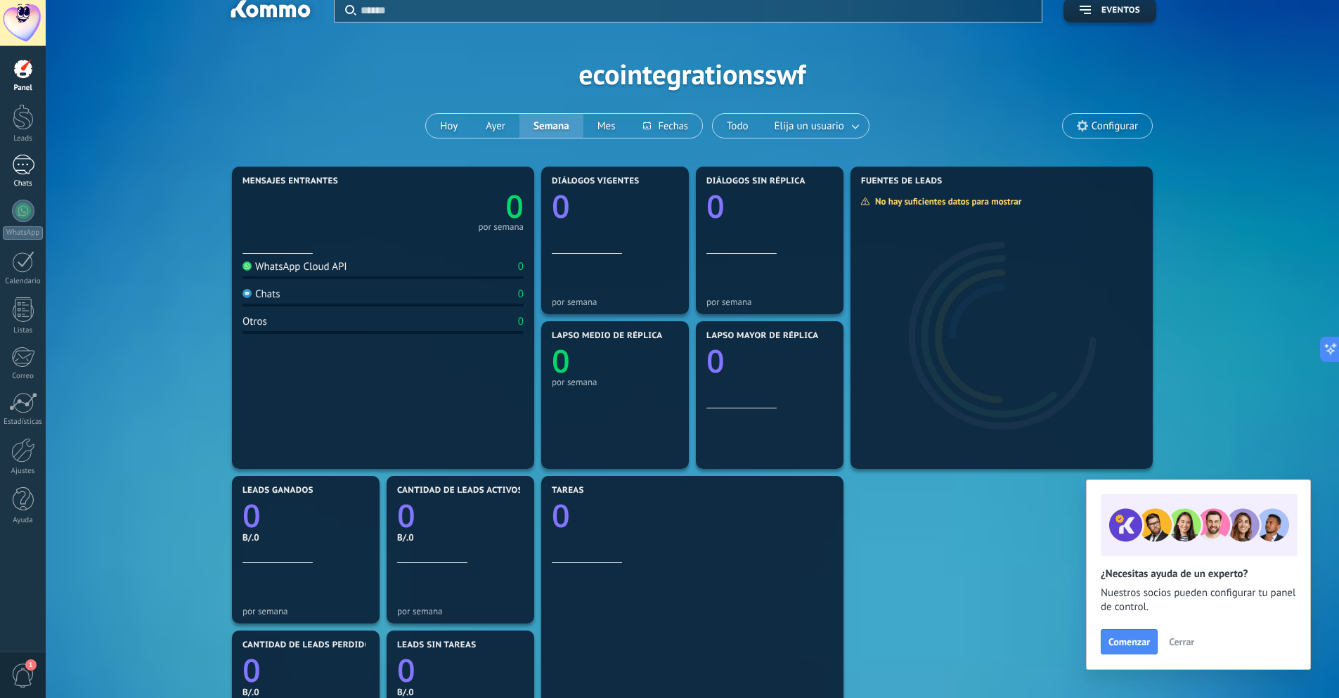
click at [23, 164] on div at bounding box center [23, 165] width 22 height 20
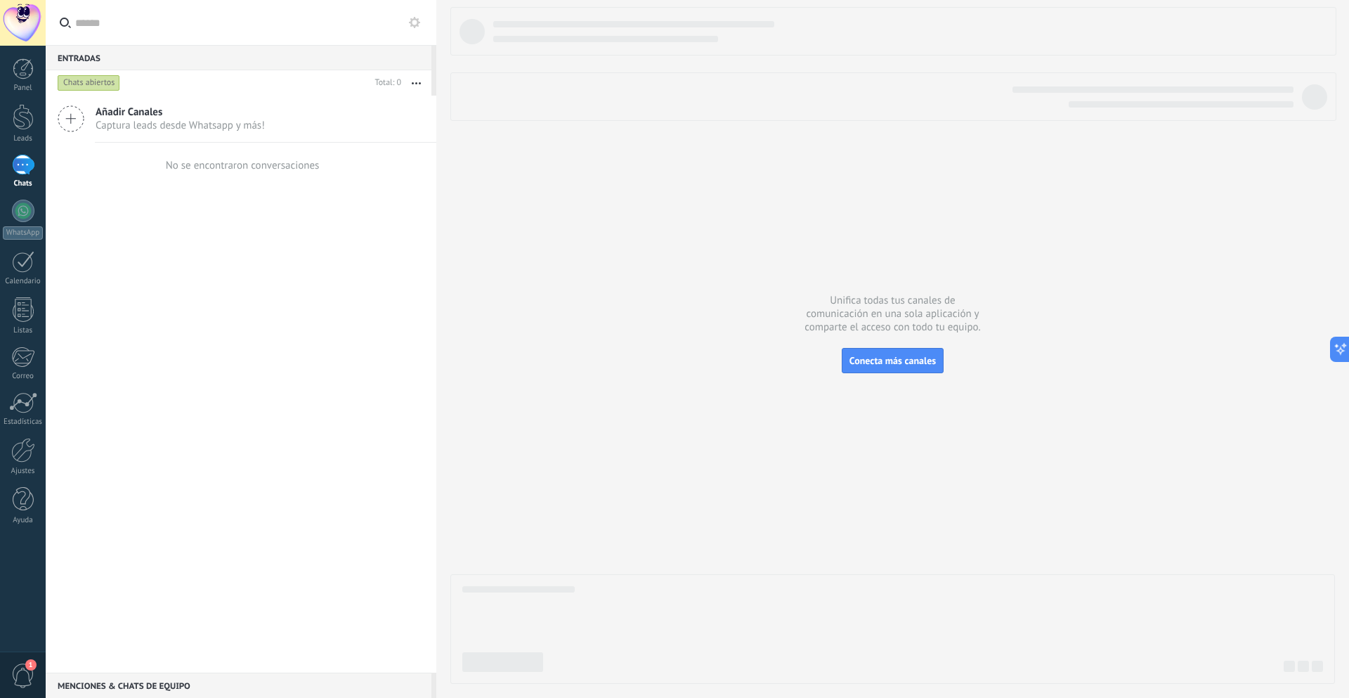
click at [67, 119] on use at bounding box center [70, 118] width 25 height 25
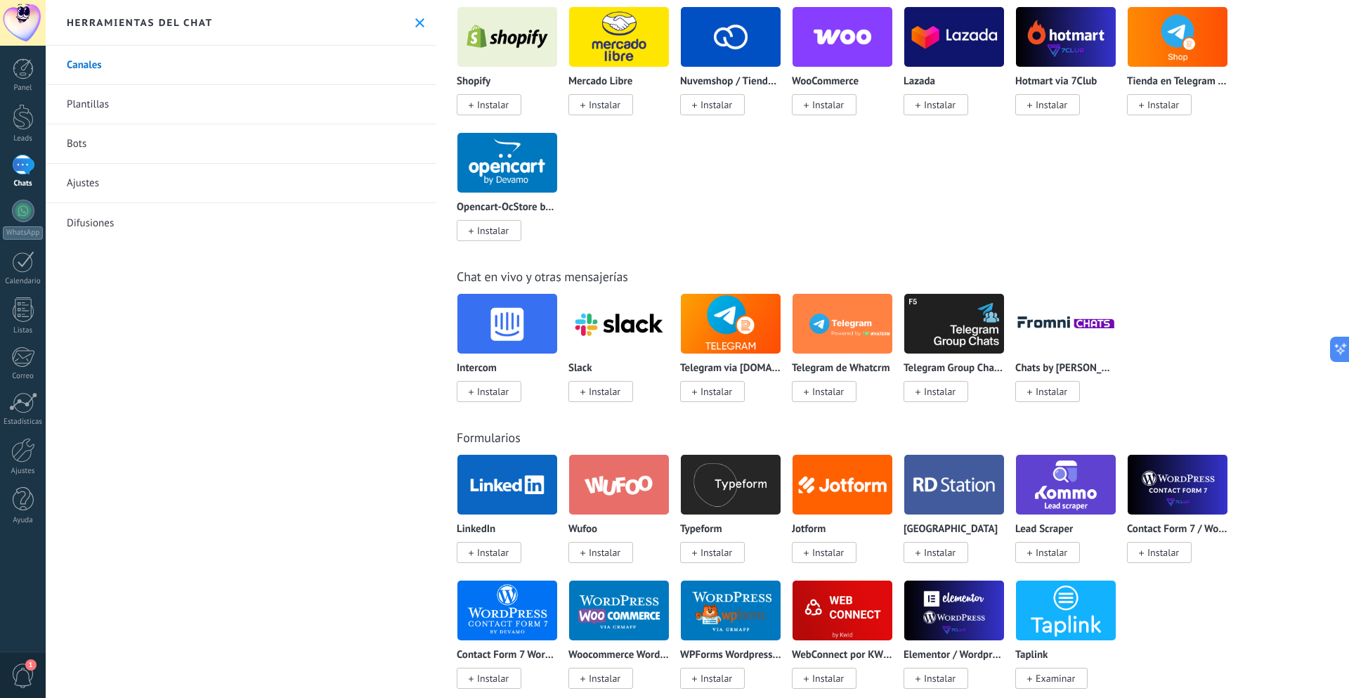
scroll to position [703, 0]
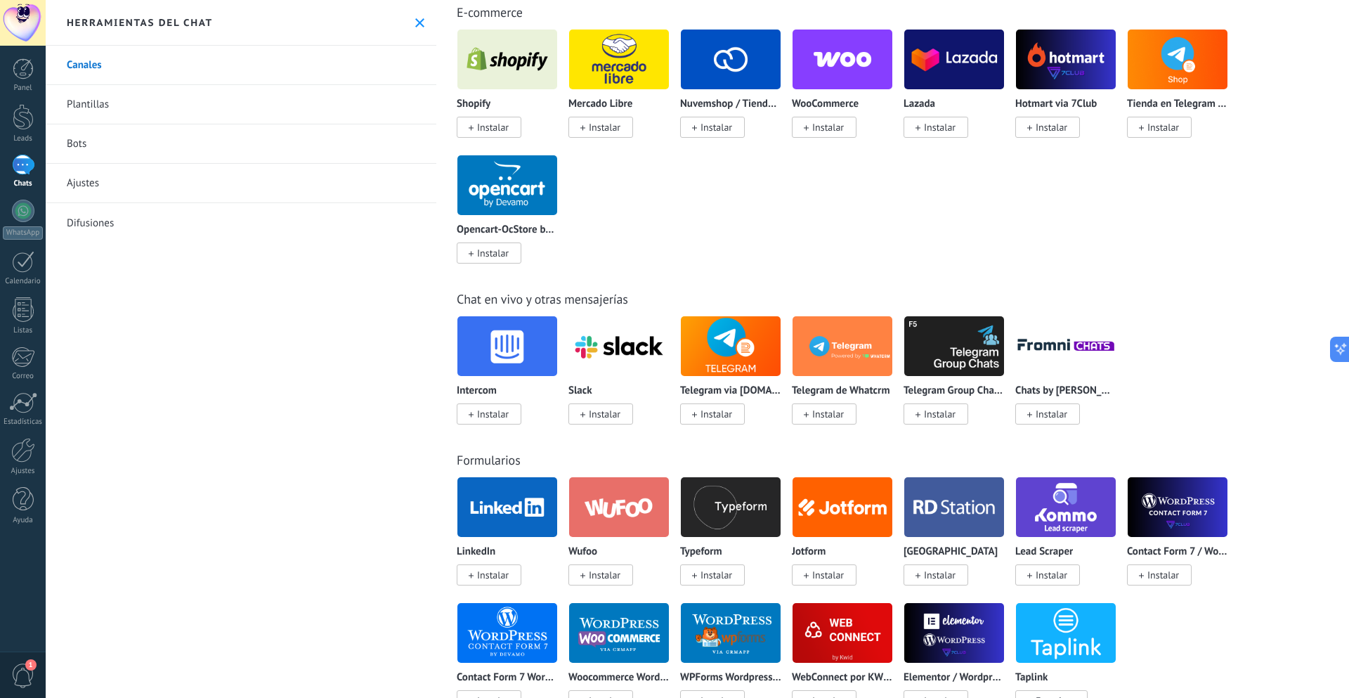
click at [89, 107] on link "Plantillas" at bounding box center [241, 104] width 391 height 39
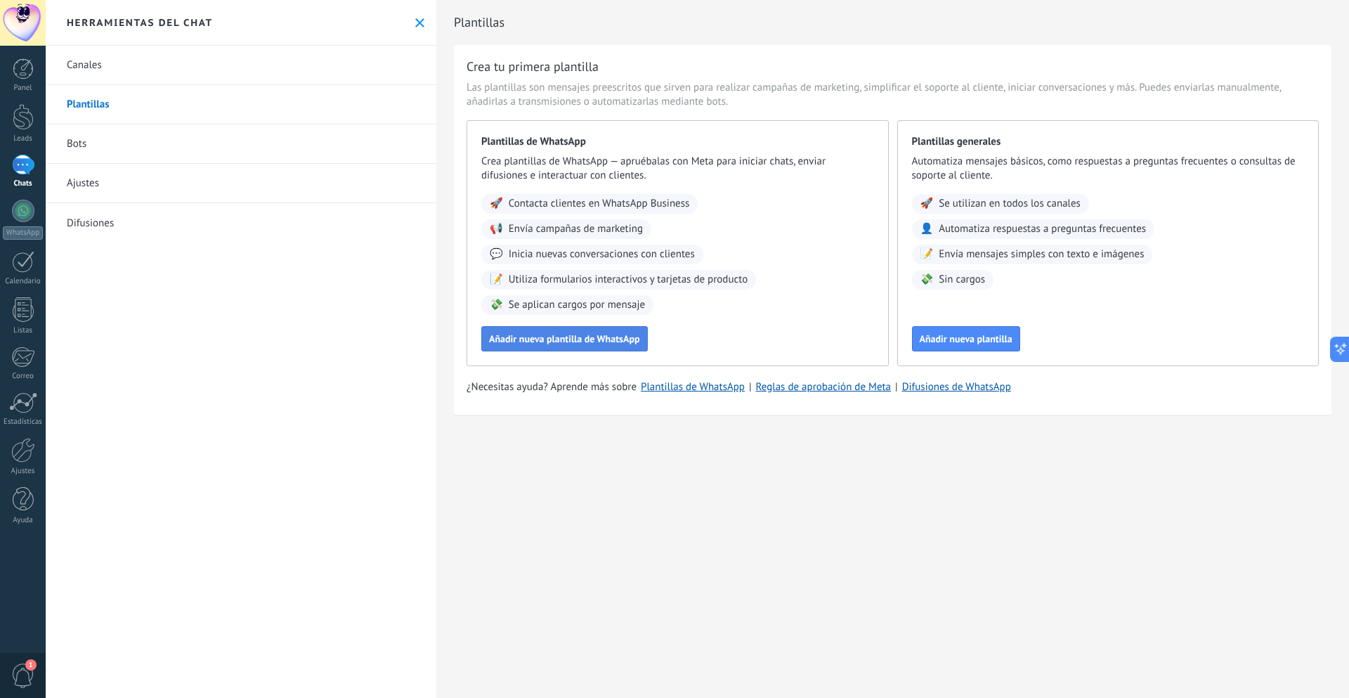
click at [563, 343] on span "Añadir nueva plantilla de WhatsApp" at bounding box center [564, 339] width 151 height 10
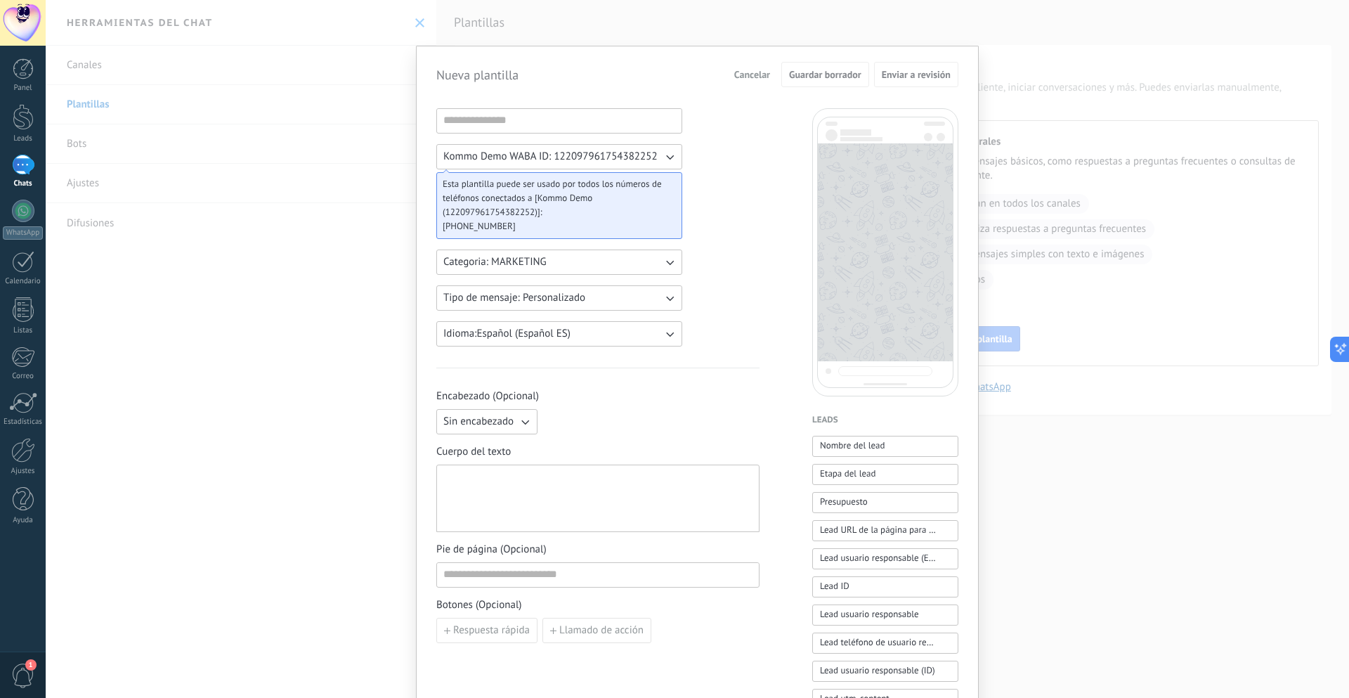
click at [618, 266] on button "Categoria: MARKETING" at bounding box center [559, 261] width 246 height 25
click at [618, 266] on li "UTILITY" at bounding box center [555, 262] width 254 height 24
click at [522, 122] on input at bounding box center [559, 120] width 245 height 22
type input "********"
click at [521, 268] on span "Categoria: UTILITY" at bounding box center [485, 262] width 84 height 14
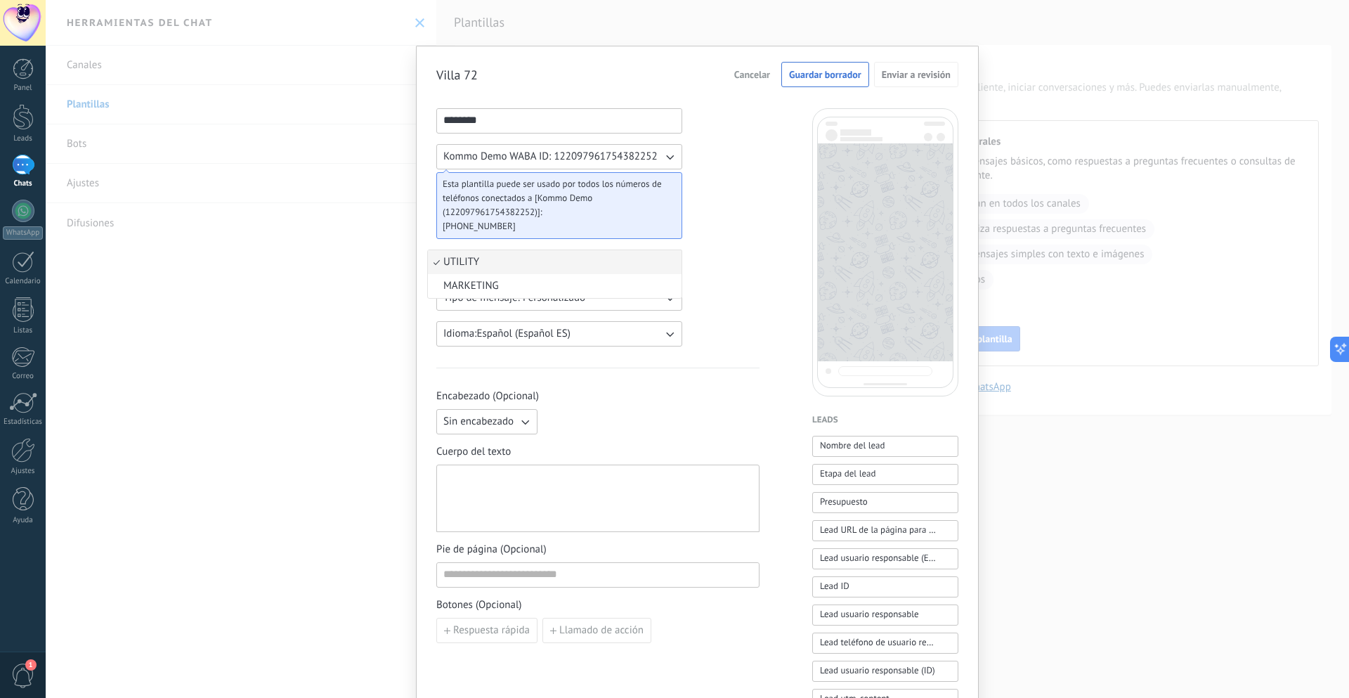
click at [521, 267] on li "UTILITY" at bounding box center [555, 262] width 254 height 24
click at [653, 261] on button "Categoria: UTILITY" at bounding box center [559, 261] width 246 height 25
click at [495, 289] on span "MARKETING" at bounding box center [471, 286] width 56 height 14
click at [609, 304] on button "Tipo de mensaje: Personalizado" at bounding box center [559, 297] width 246 height 25
click at [450, 344] on span "Flows" at bounding box center [456, 346] width 26 height 14
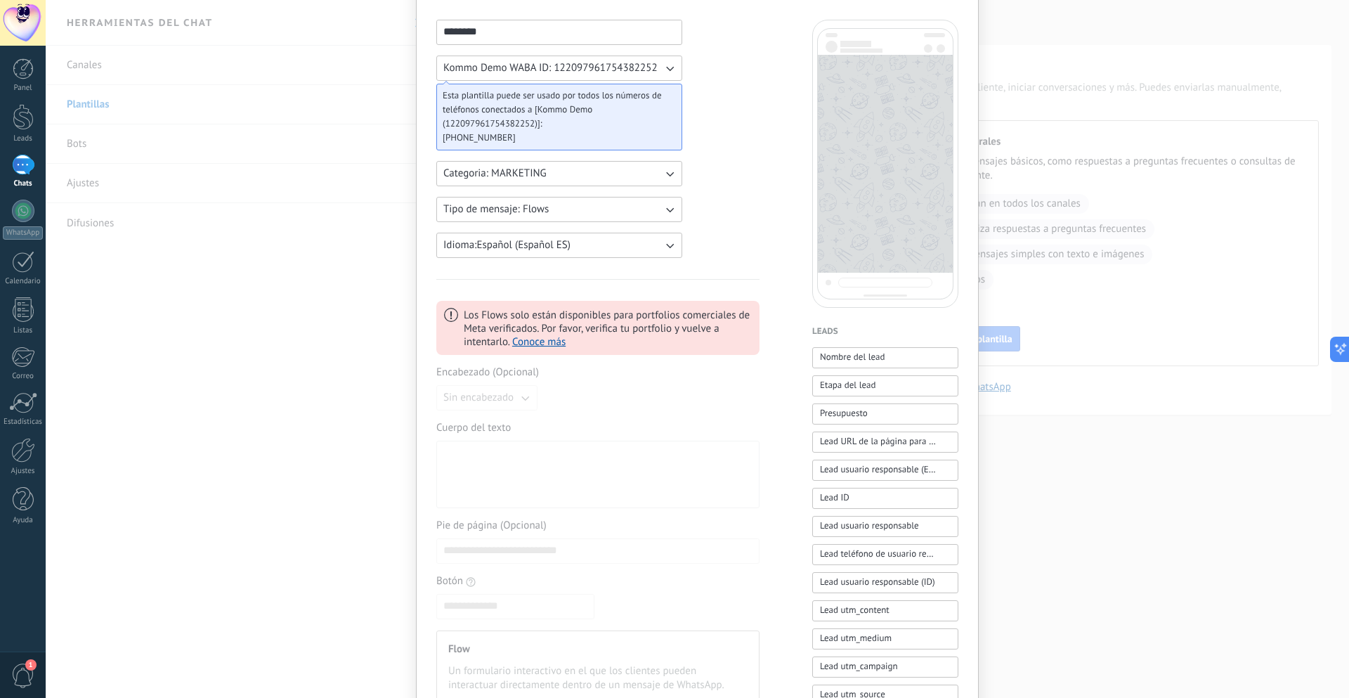
scroll to position [281, 0]
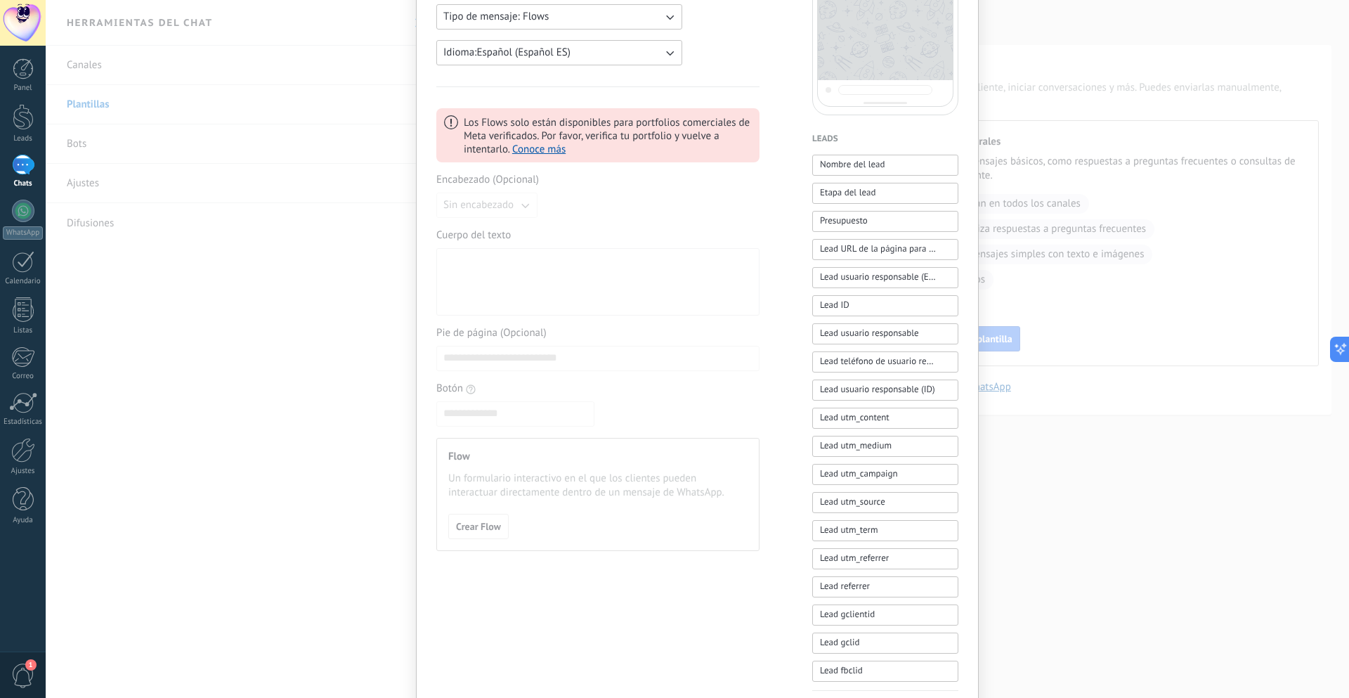
click at [493, 242] on span "Cuerpo del texto" at bounding box center [597, 235] width 323 height 14
click at [493, 233] on span "Cuerpo del texto" at bounding box center [597, 235] width 323 height 14
click at [493, 237] on span "Cuerpo del texto" at bounding box center [597, 235] width 323 height 14
click at [463, 301] on div at bounding box center [597, 282] width 309 height 56
click at [474, 375] on div "Encabezado (Opcional) Sin encabezado Cuerpo del texto Pie de página (Opcional) …" at bounding box center [597, 362] width 323 height 378
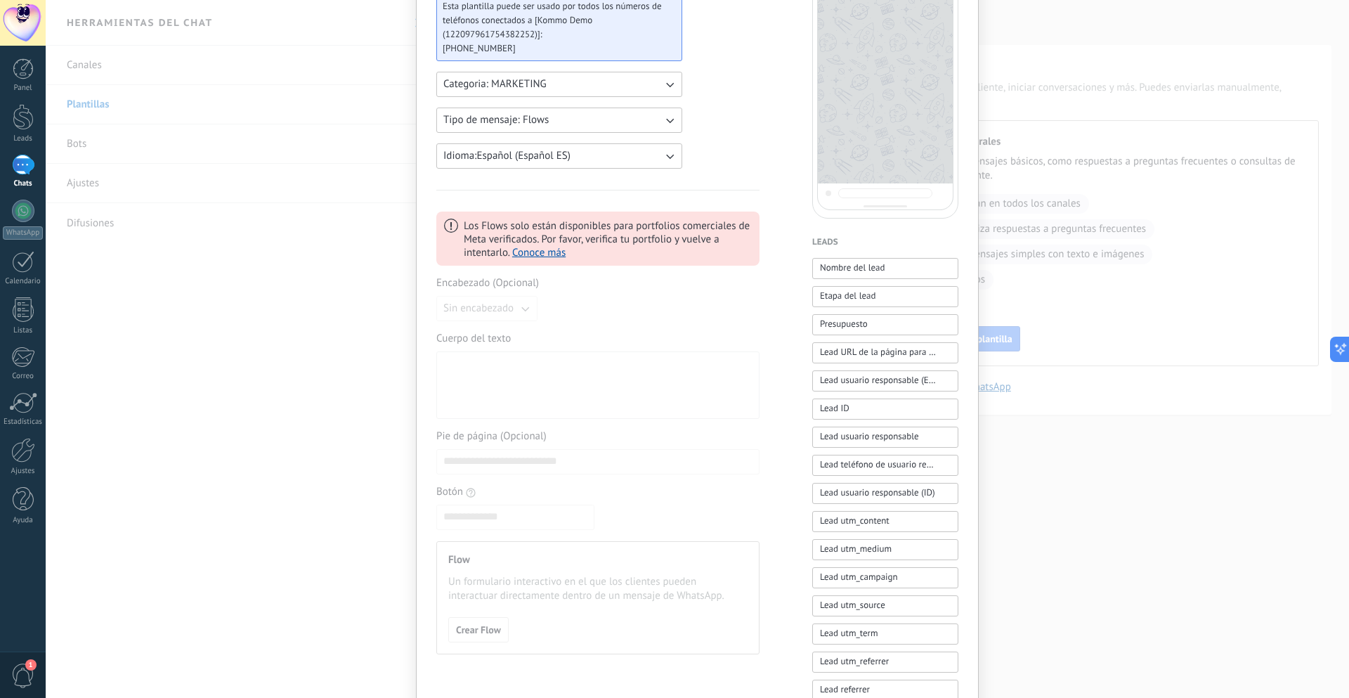
scroll to position [141, 0]
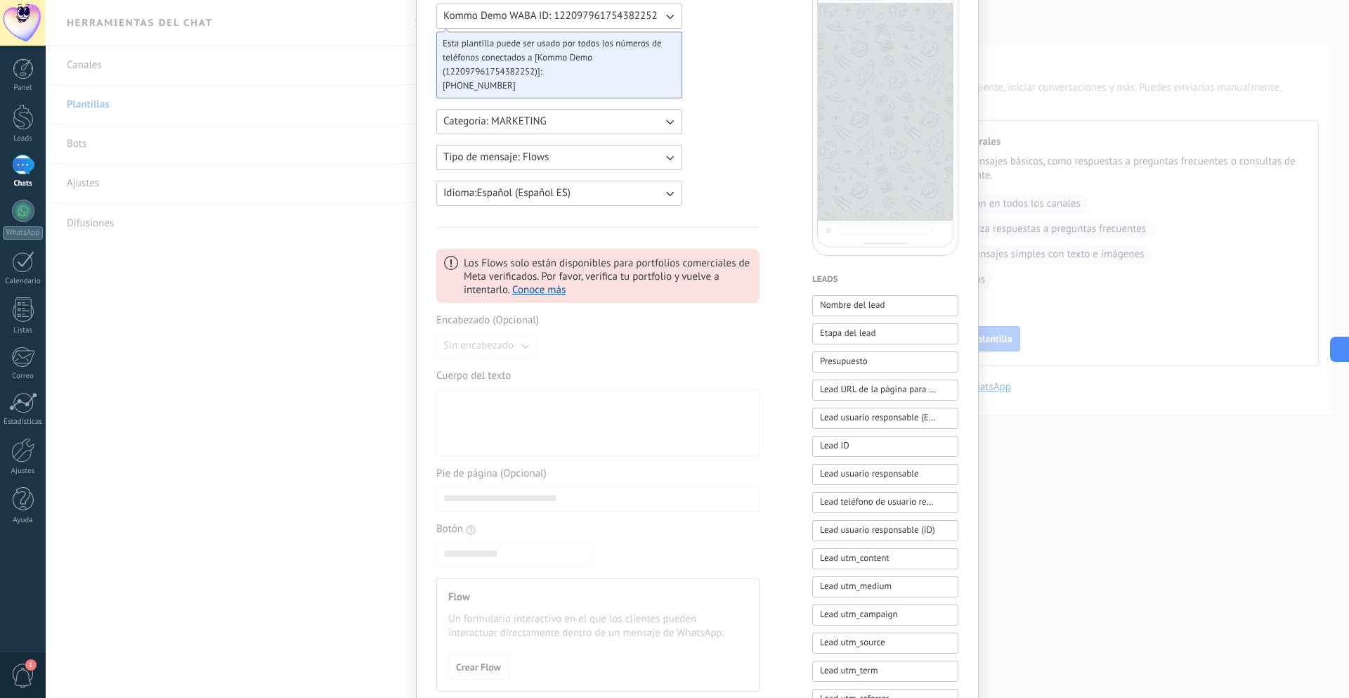
click at [603, 159] on button "Tipo de mensaje: Flows" at bounding box center [559, 157] width 246 height 25
click at [462, 178] on span "Carousel" at bounding box center [462, 181] width 39 height 14
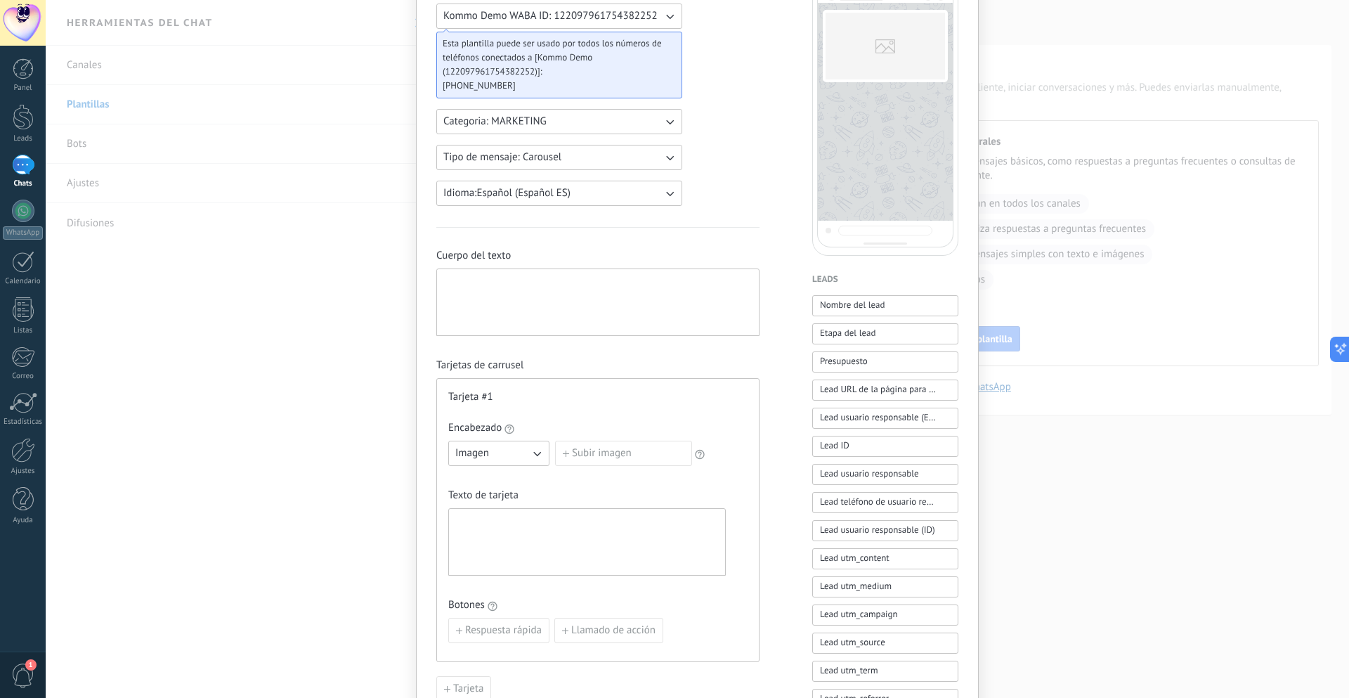
click at [531, 297] on div at bounding box center [597, 303] width 309 height 56
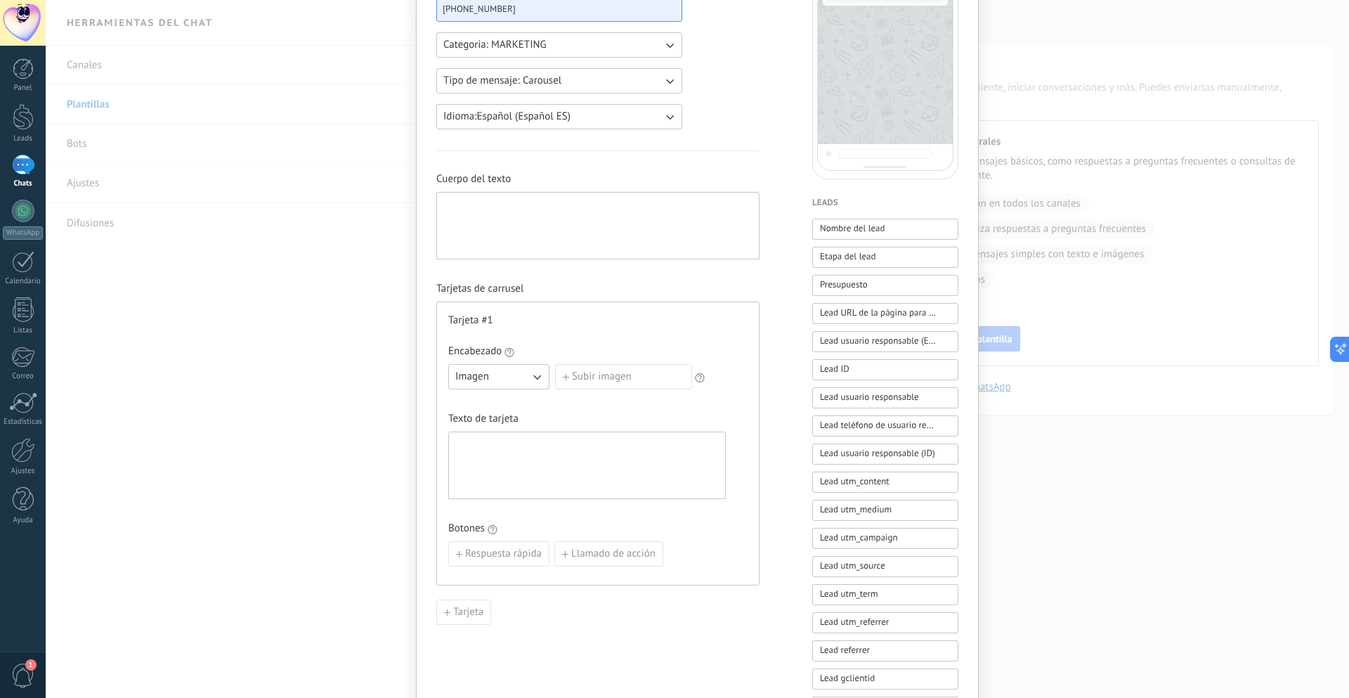
scroll to position [281, 0]
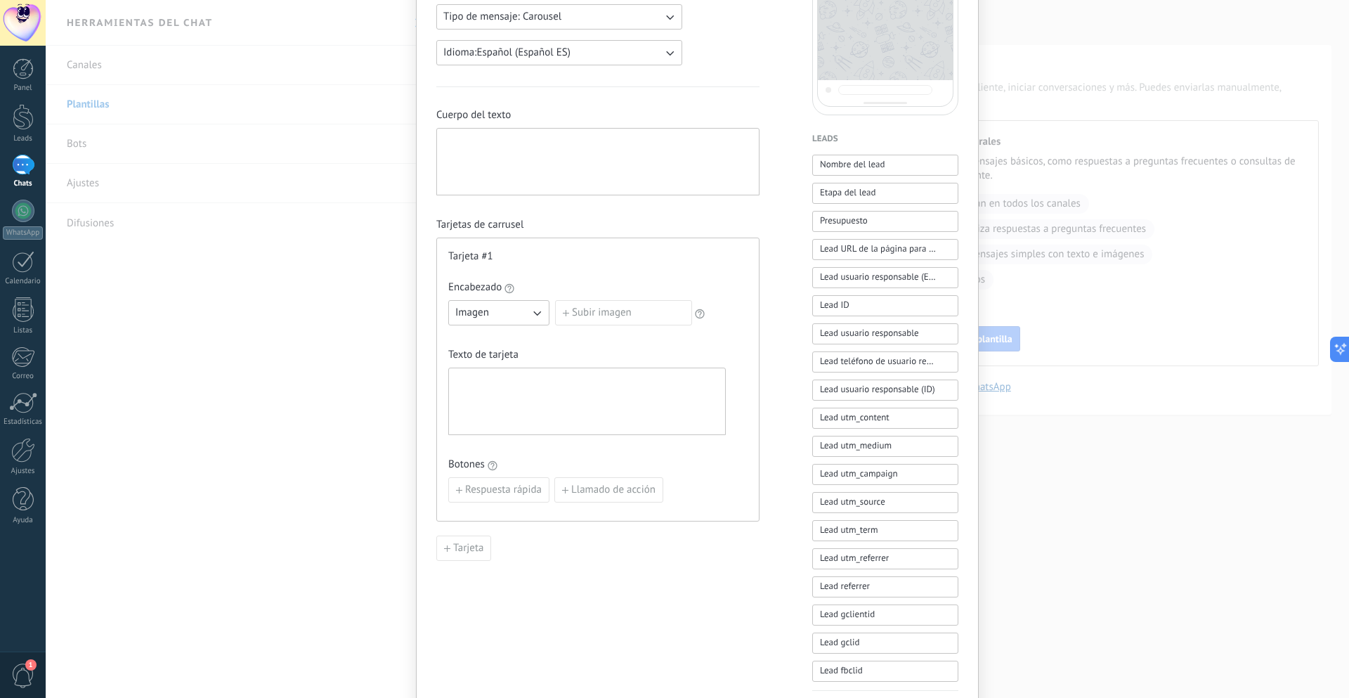
click at [590, 318] on label "Subir imagen" at bounding box center [623, 312] width 137 height 25
click at [555, 300] on input "Subir imagen" at bounding box center [555, 300] width 0 height 0
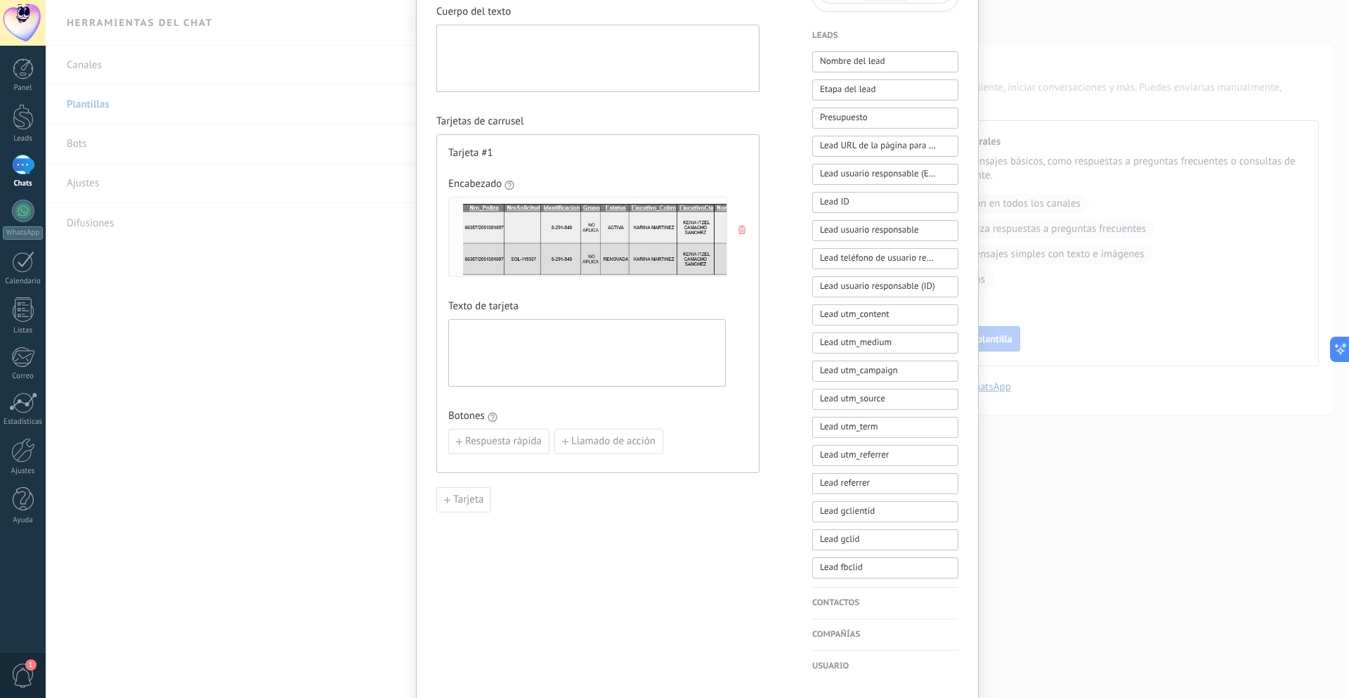
scroll to position [422, 0]
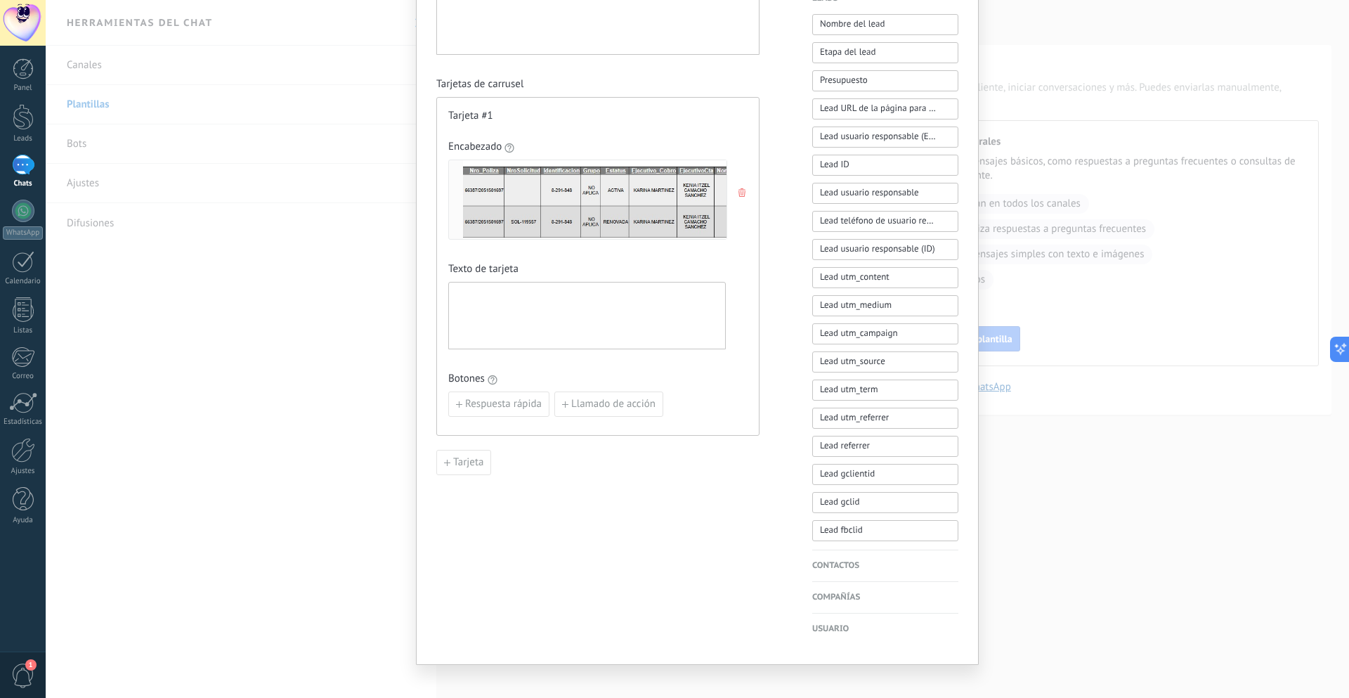
click at [562, 315] on div at bounding box center [587, 316] width 264 height 56
click at [465, 406] on span "Respuesta rápida" at bounding box center [503, 404] width 77 height 10
click at [470, 434] on span "Añadir quick reply" at bounding box center [506, 437] width 82 height 10
click at [481, 399] on input at bounding box center [527, 403] width 157 height 22
type input "*********"
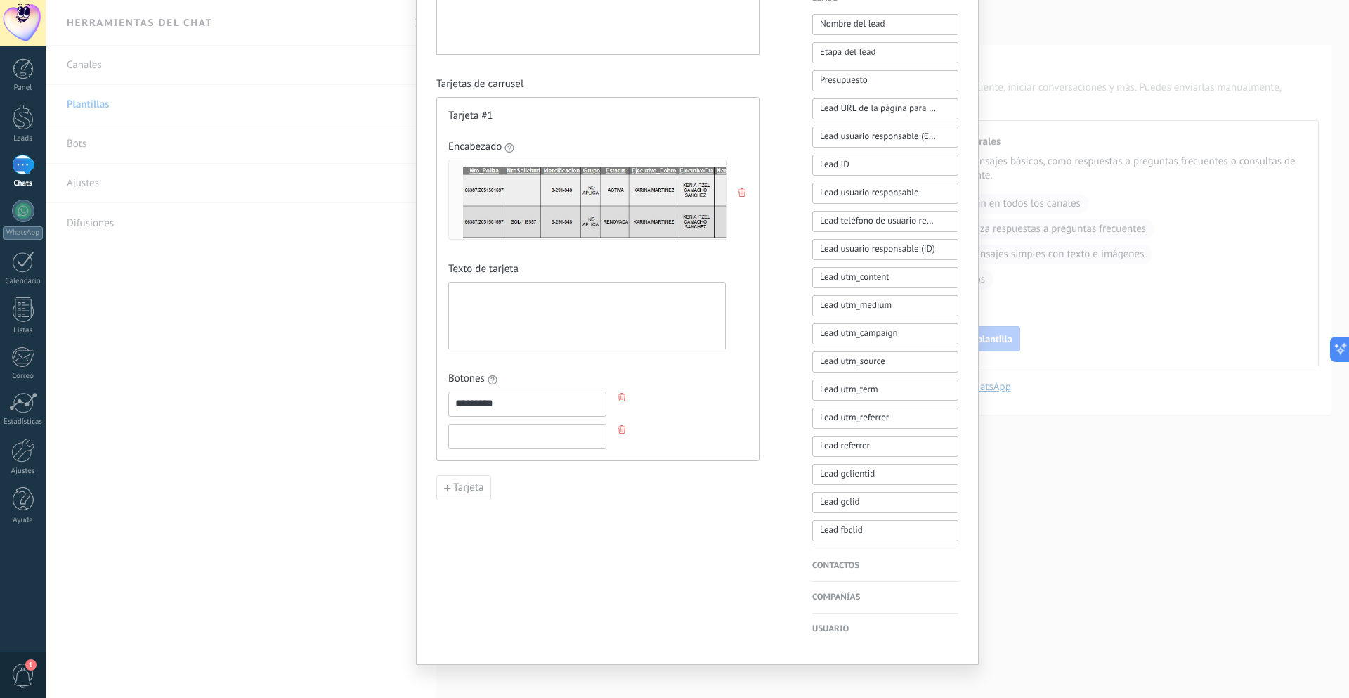
click at [483, 442] on input at bounding box center [527, 435] width 157 height 22
type input "**********"
click at [574, 510] on div "**********" at bounding box center [597, 161] width 323 height 949
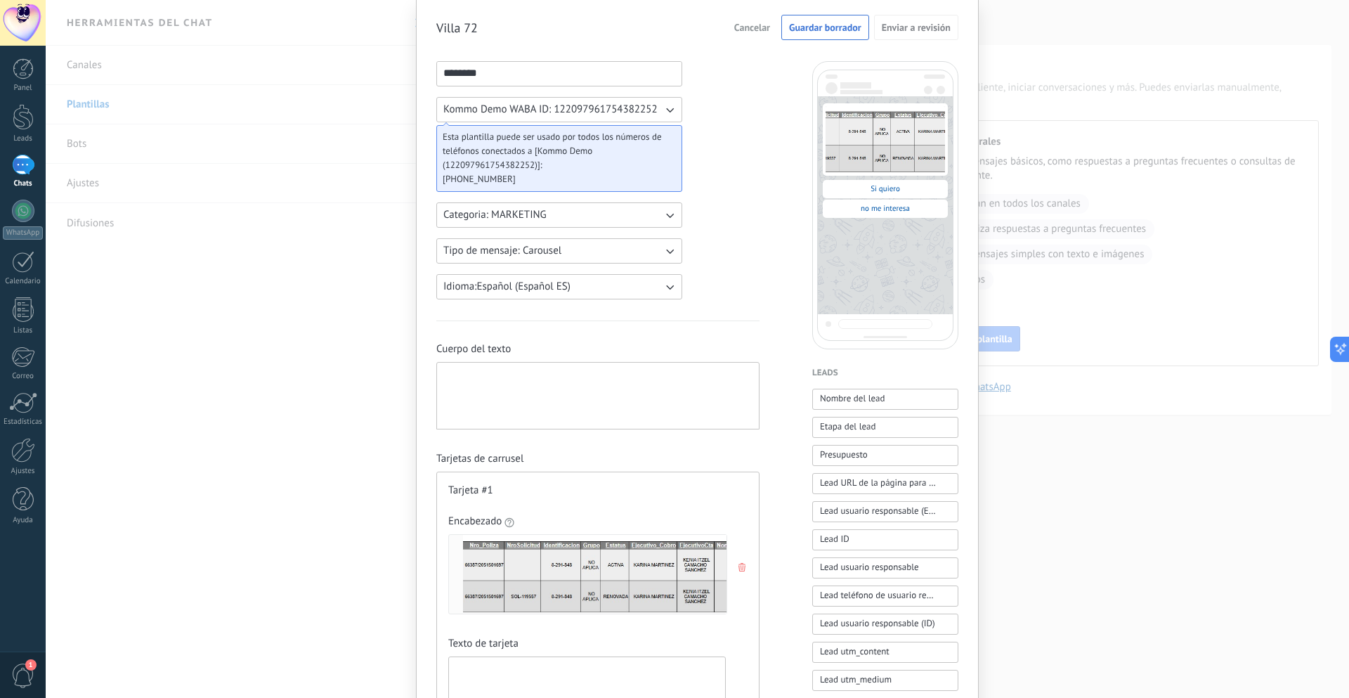
scroll to position [141, 0]
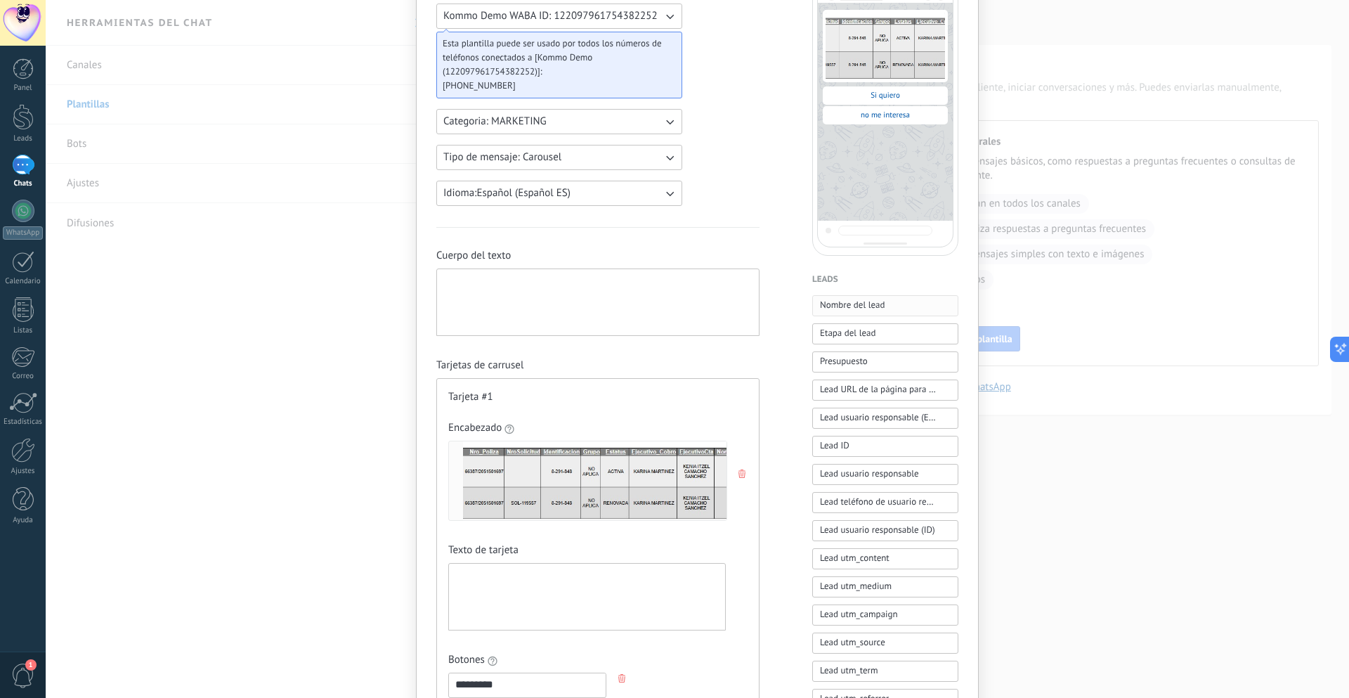
click at [890, 309] on button "Nombre del lead" at bounding box center [885, 305] width 146 height 21
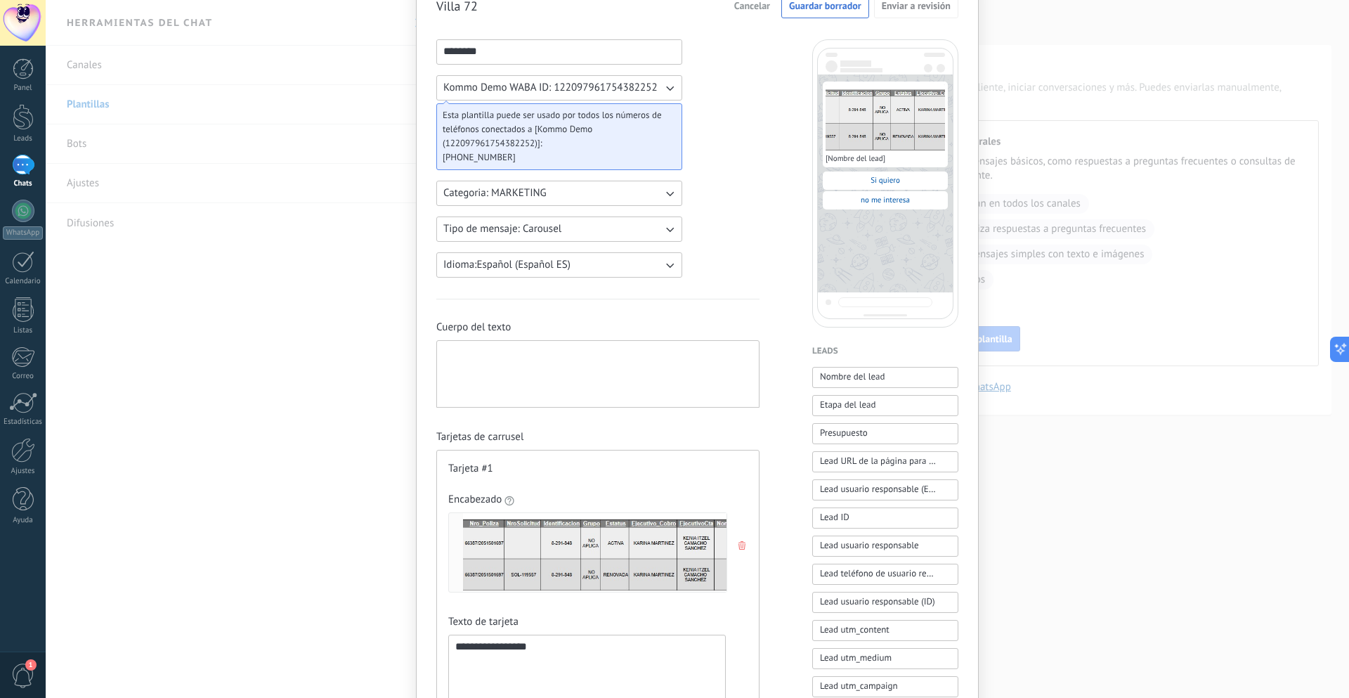
scroll to position [0, 0]
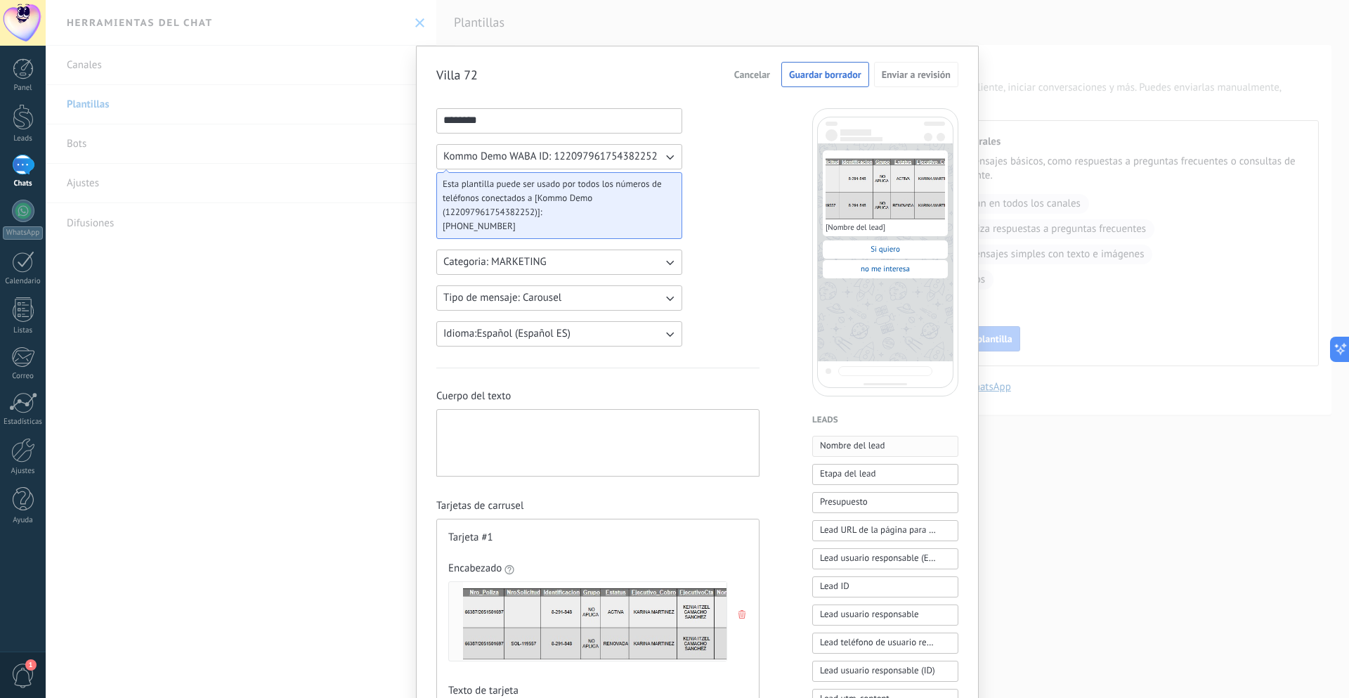
click at [846, 450] on span "Nombre del lead" at bounding box center [852, 446] width 65 height 14
click at [871, 477] on span "Etapa del lead" at bounding box center [848, 474] width 56 height 14
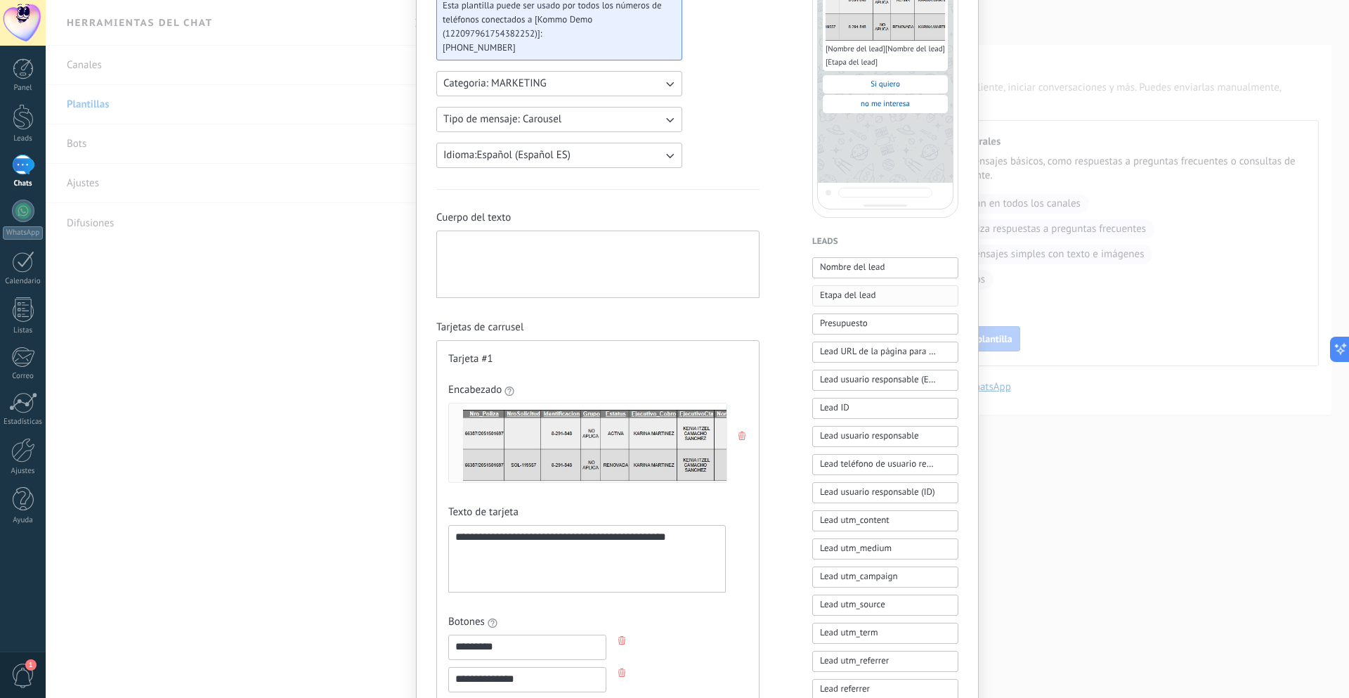
scroll to position [211, 0]
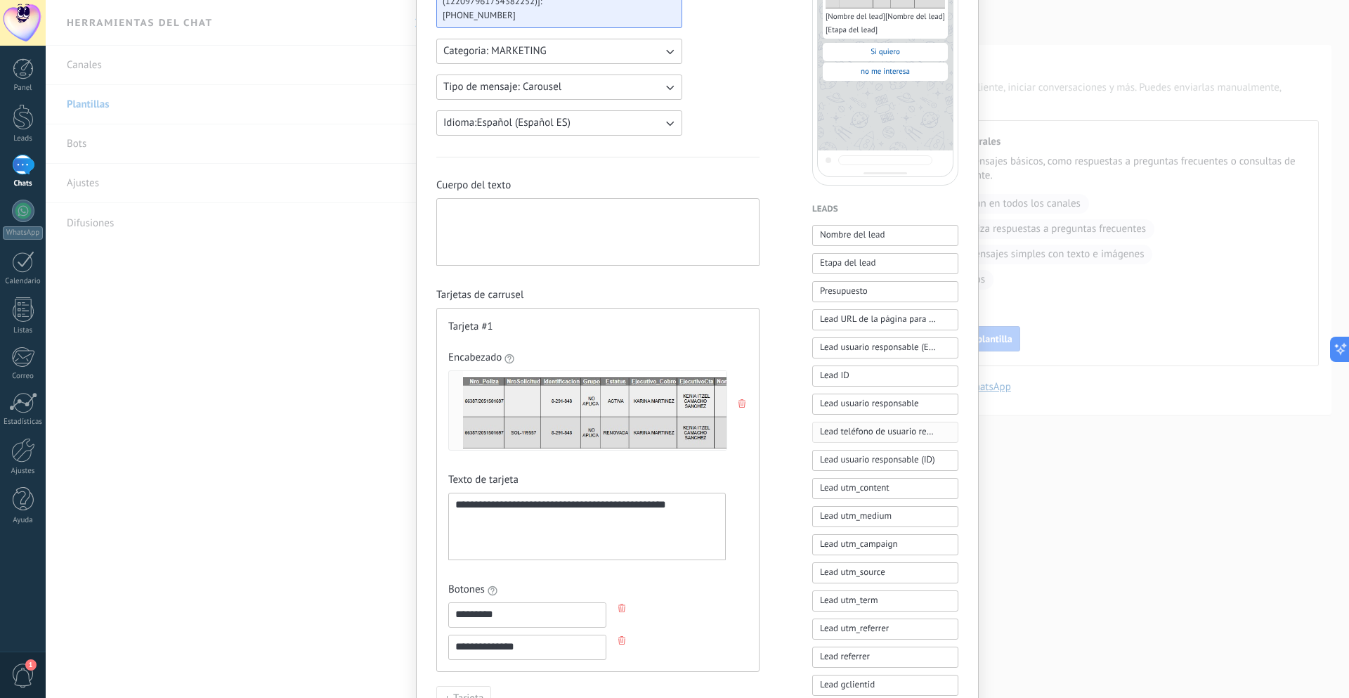
click at [877, 432] on span "Lead teléfono de usuario responsable" at bounding box center [878, 431] width 116 height 14
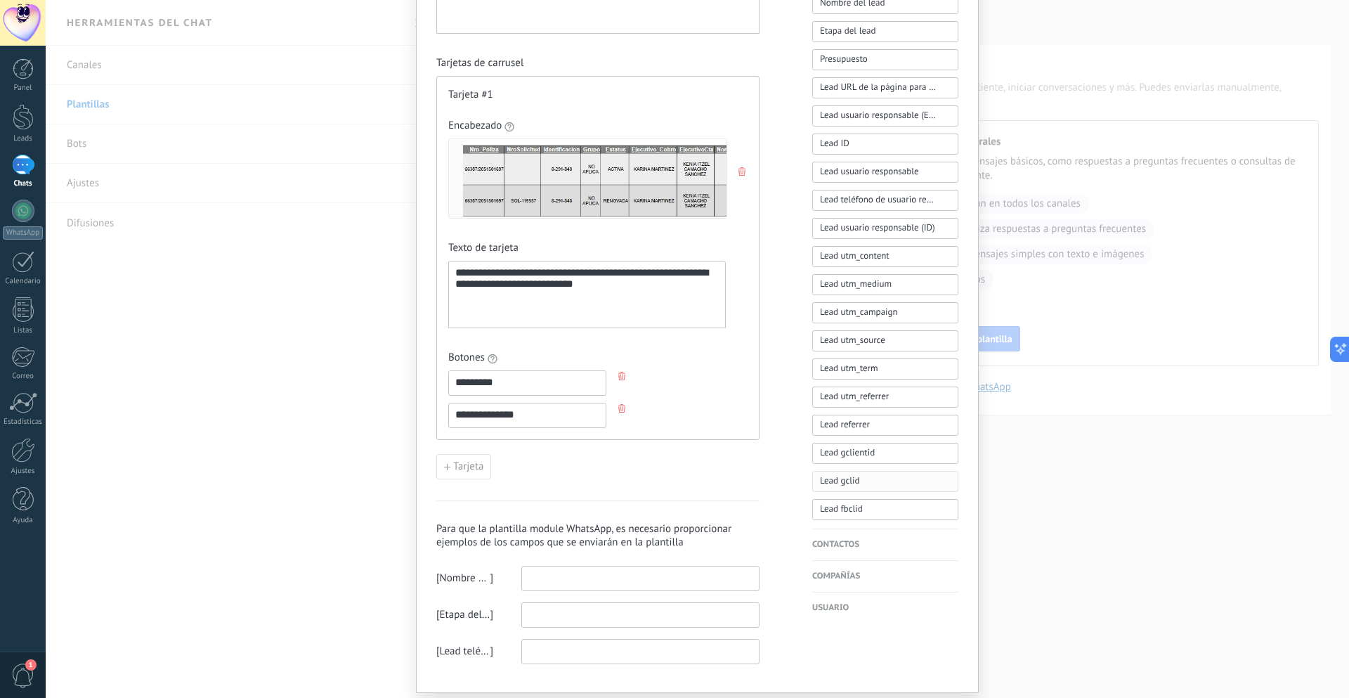
scroll to position [484, 0]
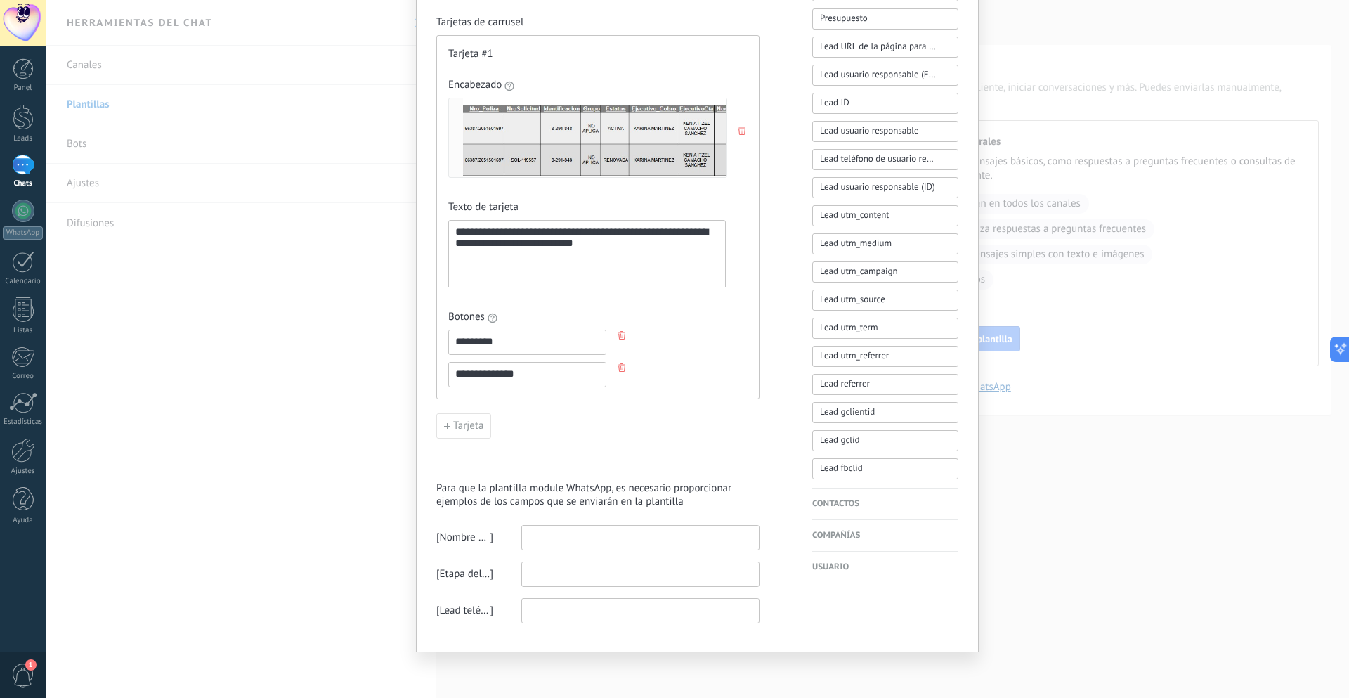
click at [838, 500] on h4 "Contactos" at bounding box center [885, 504] width 146 height 14
click at [539, 536] on input at bounding box center [640, 537] width 237 height 22
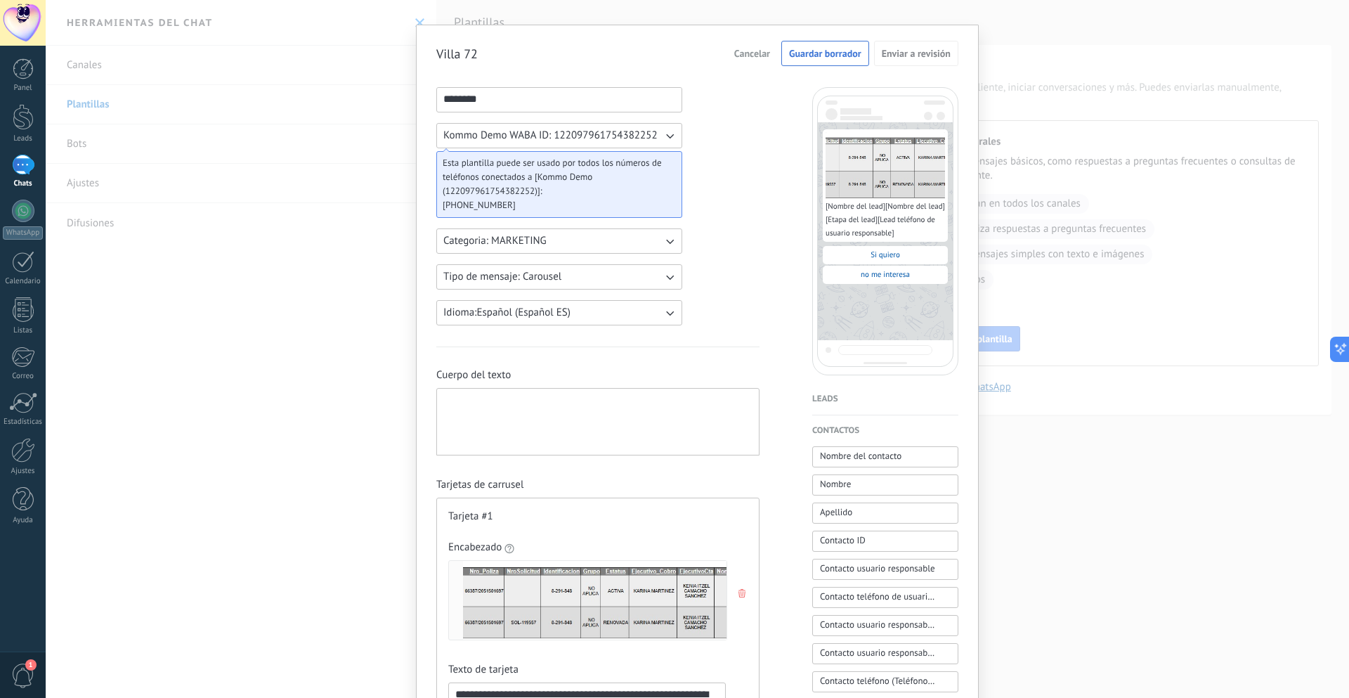
scroll to position [0, 0]
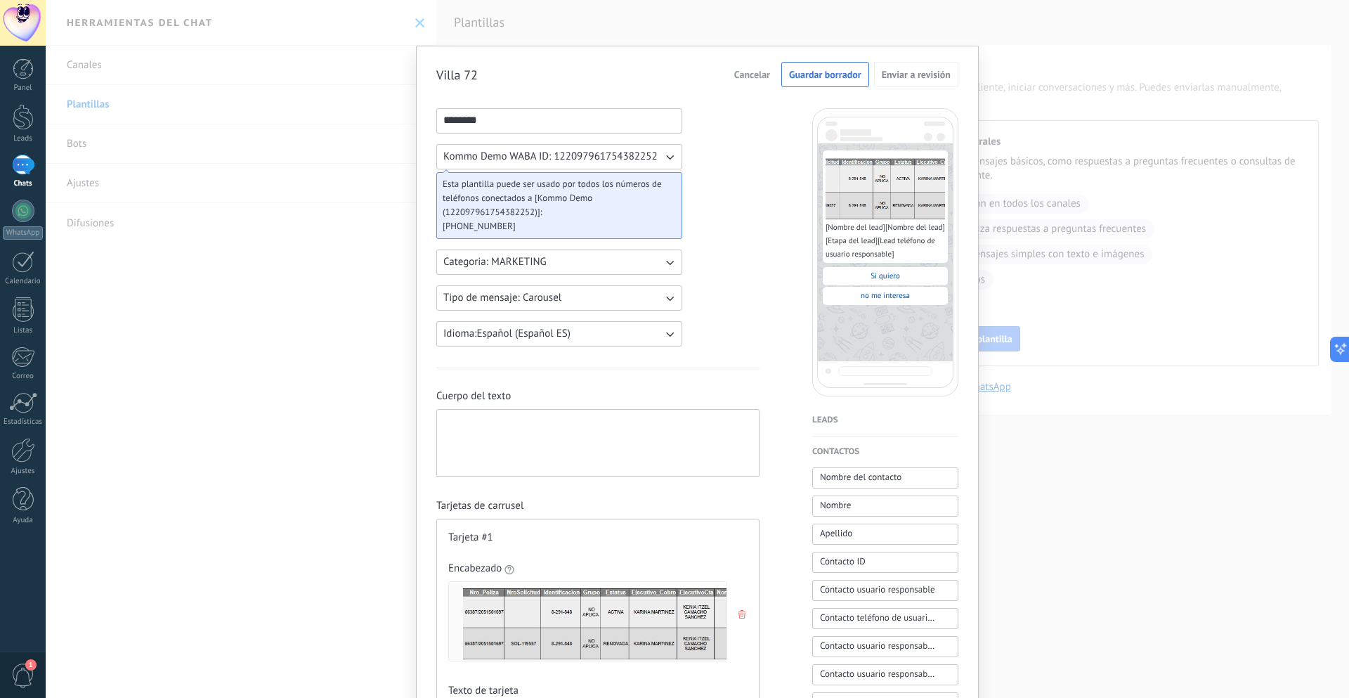
click at [760, 77] on span "Cancelar" at bounding box center [752, 75] width 36 height 10
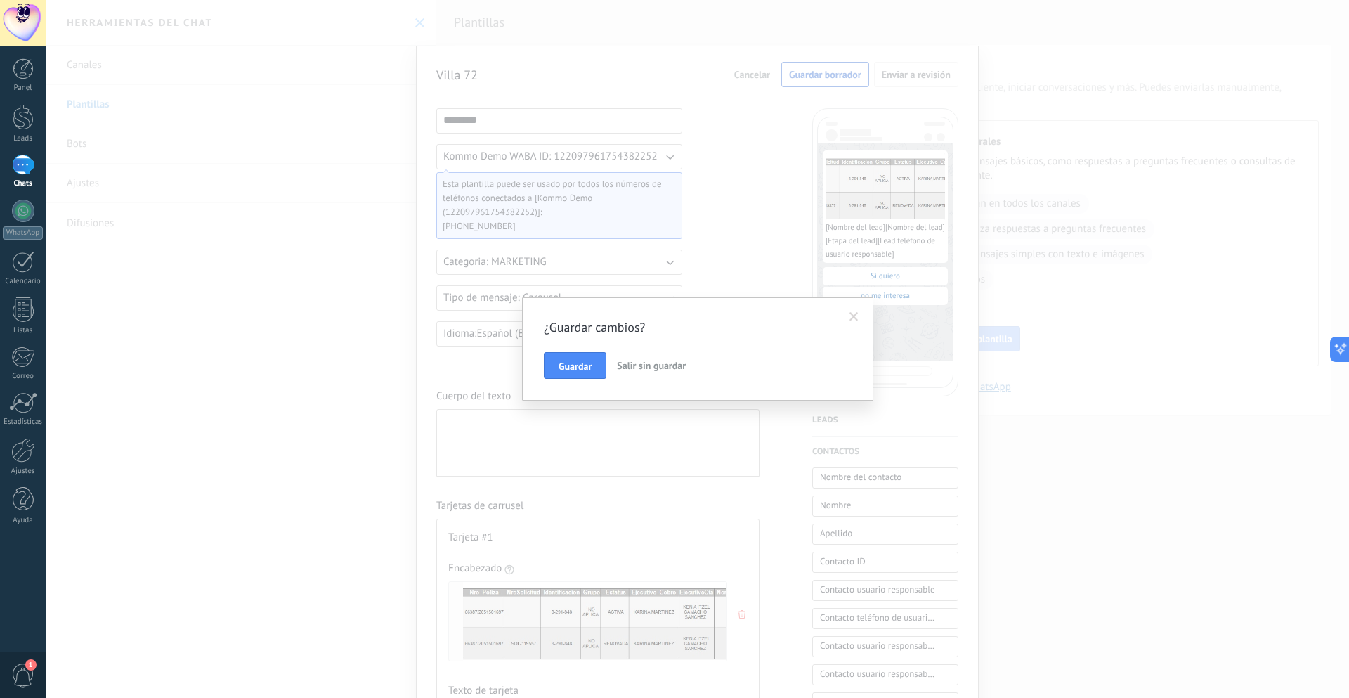
click at [635, 364] on span "Salir sin guardar" at bounding box center [651, 365] width 69 height 13
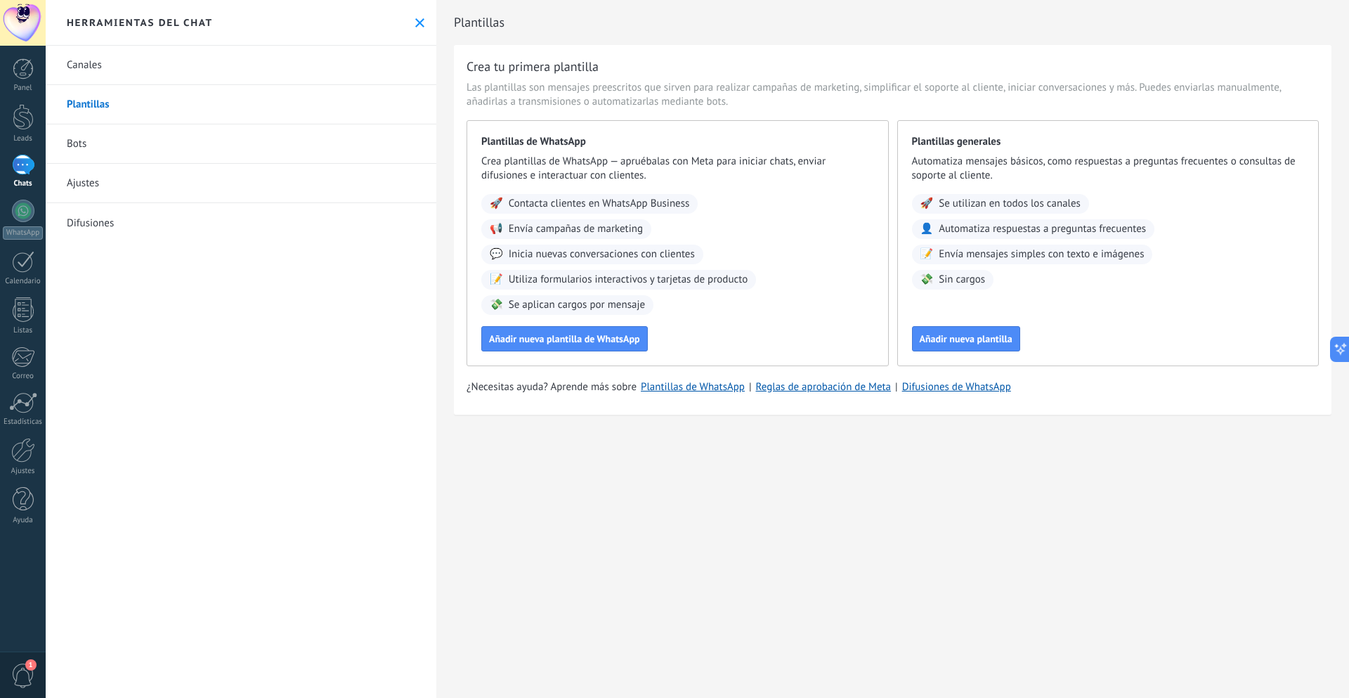
click at [70, 141] on link "Bots" at bounding box center [241, 143] width 391 height 39
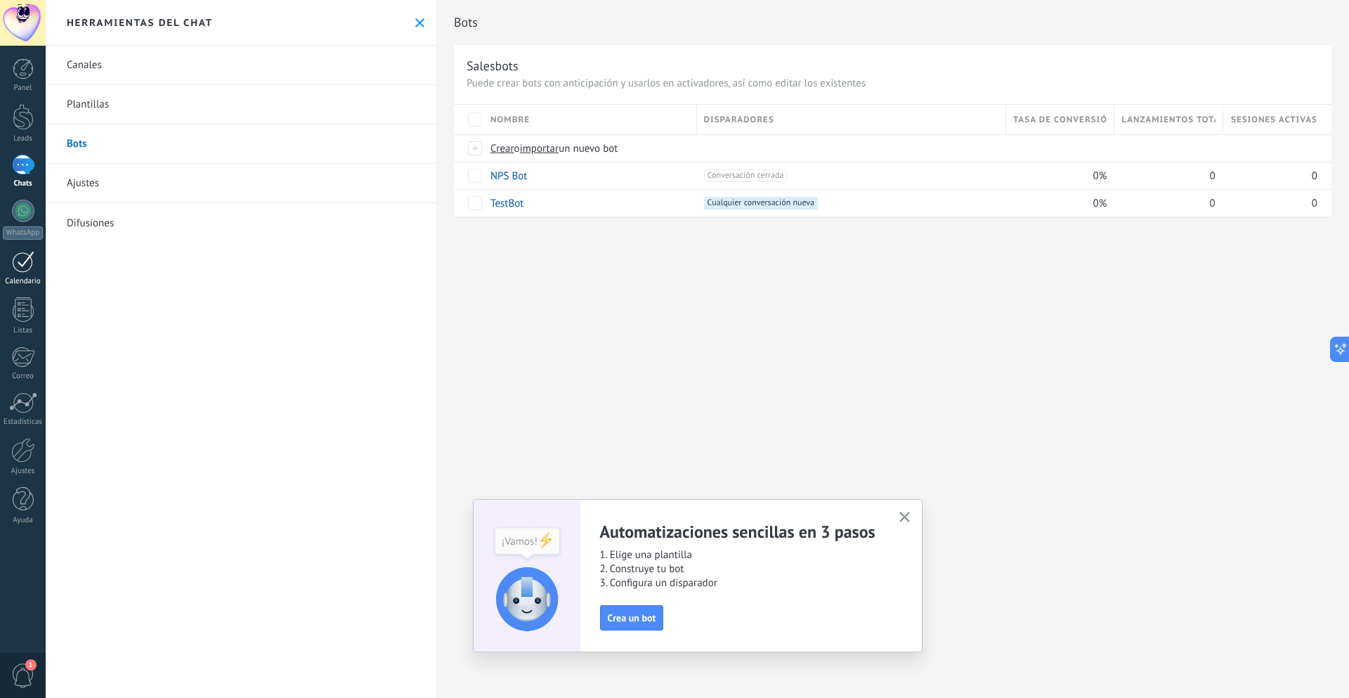
click at [32, 273] on link "Calendario" at bounding box center [23, 268] width 46 height 35
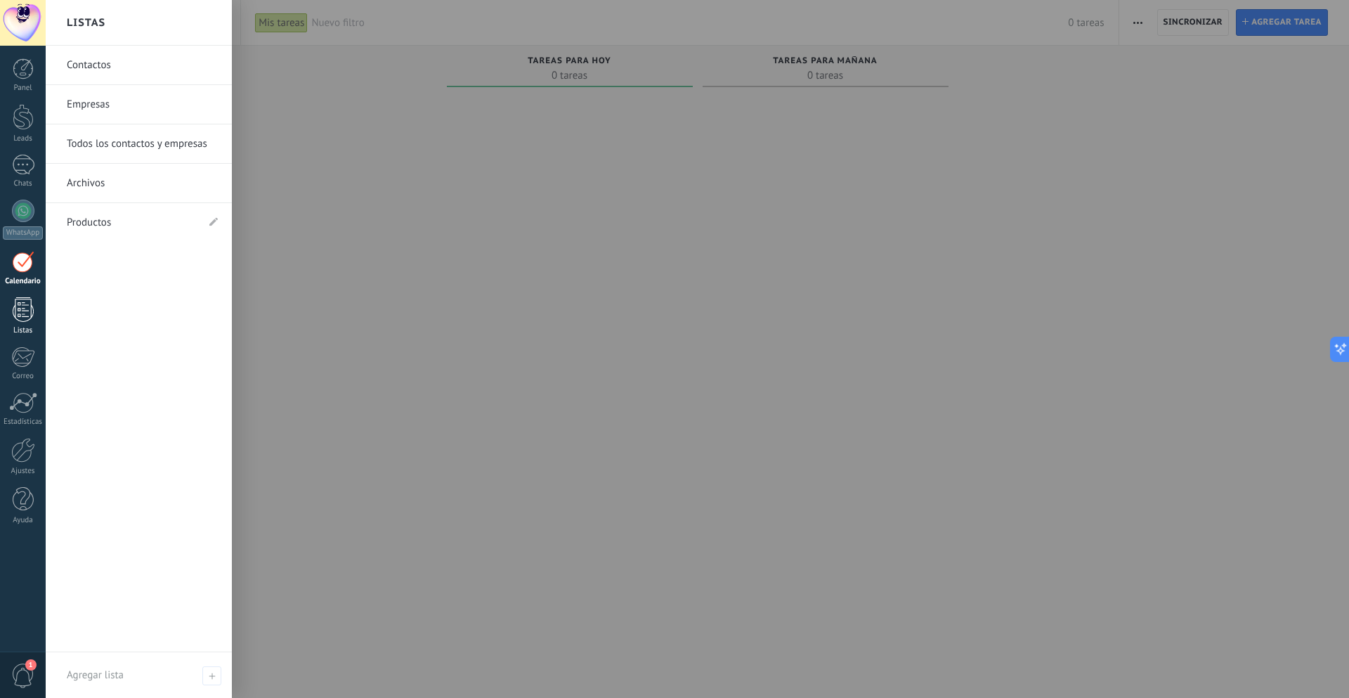
click at [21, 314] on div at bounding box center [23, 309] width 21 height 25
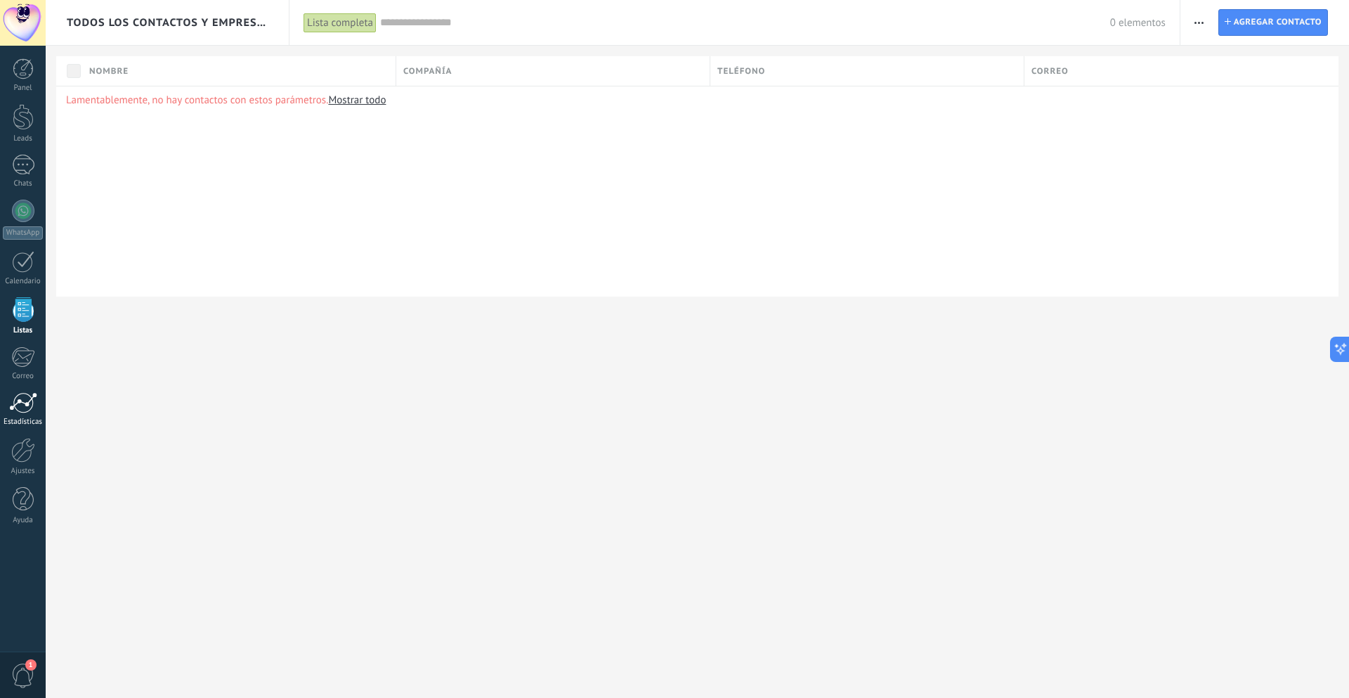
click at [27, 406] on div at bounding box center [23, 402] width 28 height 21
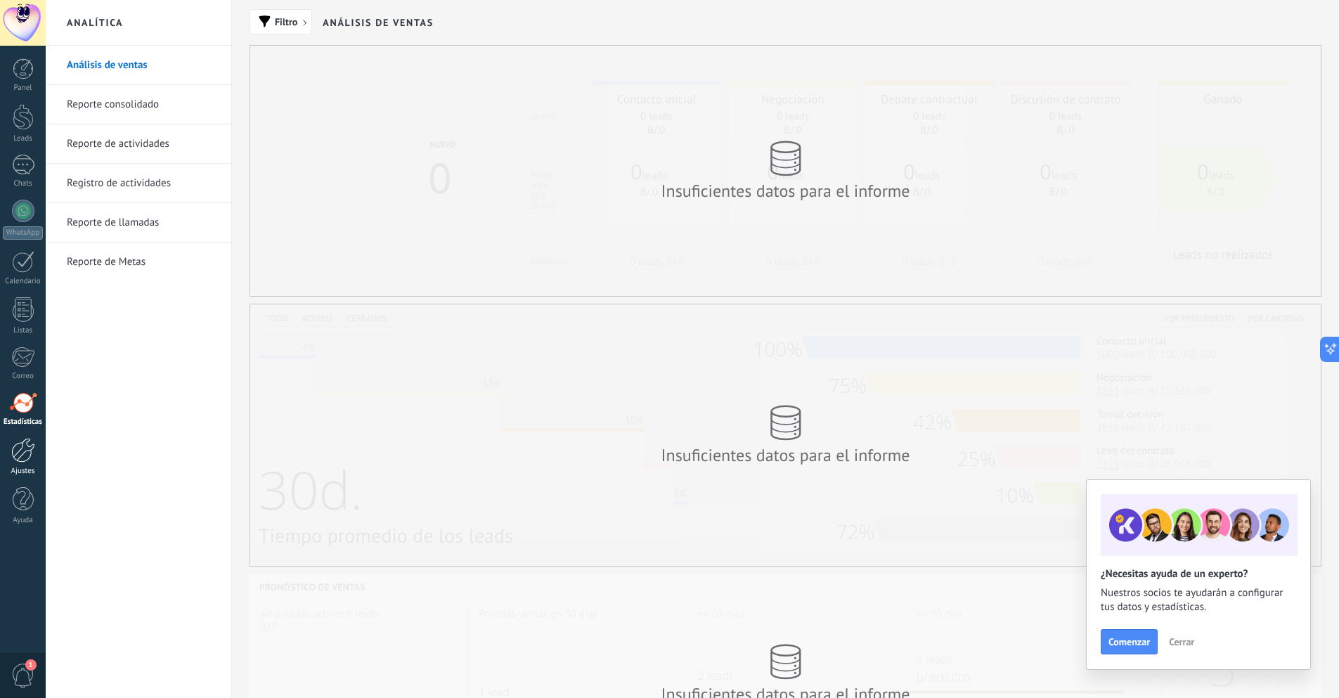
click at [27, 458] on div at bounding box center [23, 450] width 24 height 25
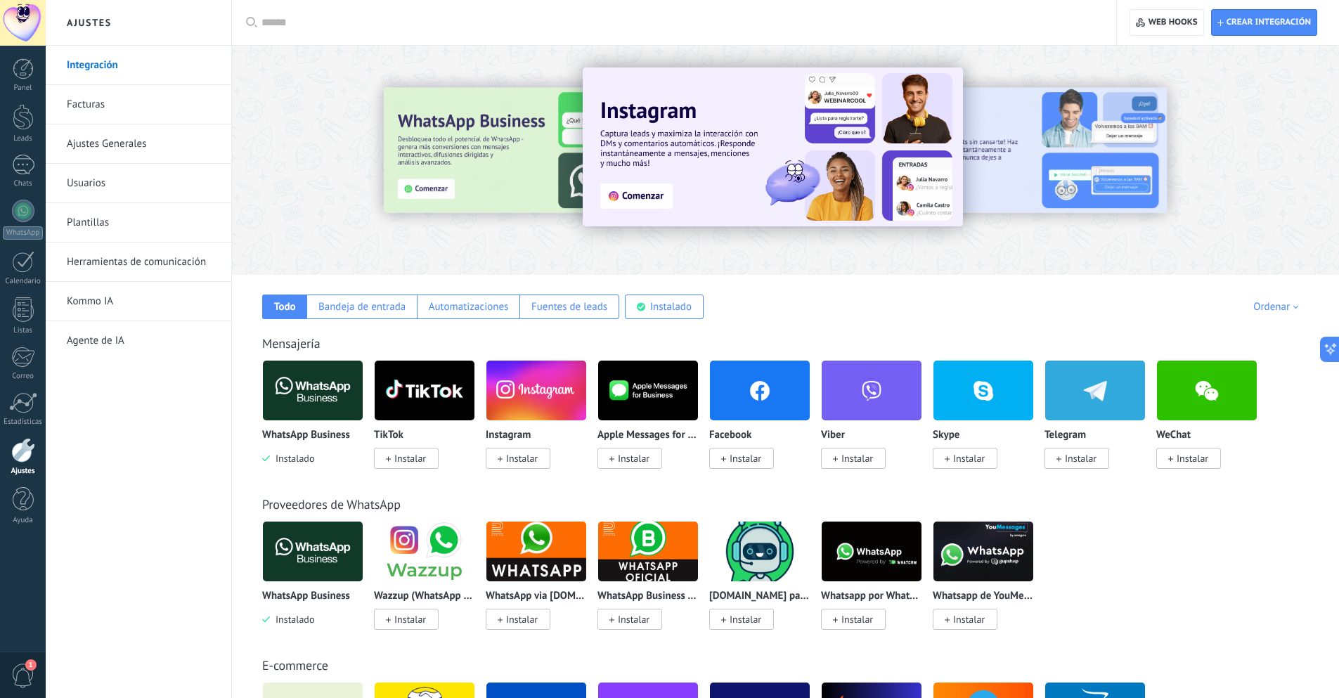
click at [474, 170] on div at bounding box center [441, 159] width 308 height 127
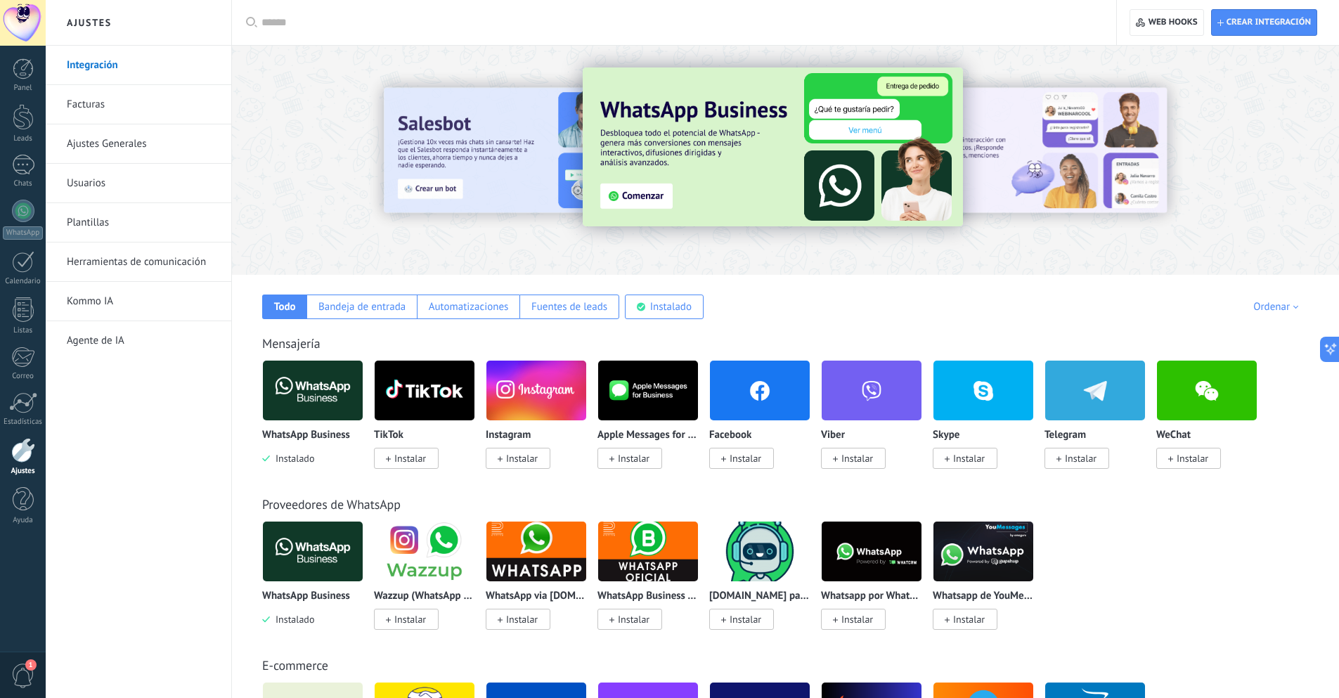
click at [474, 170] on div at bounding box center [441, 159] width 308 height 127
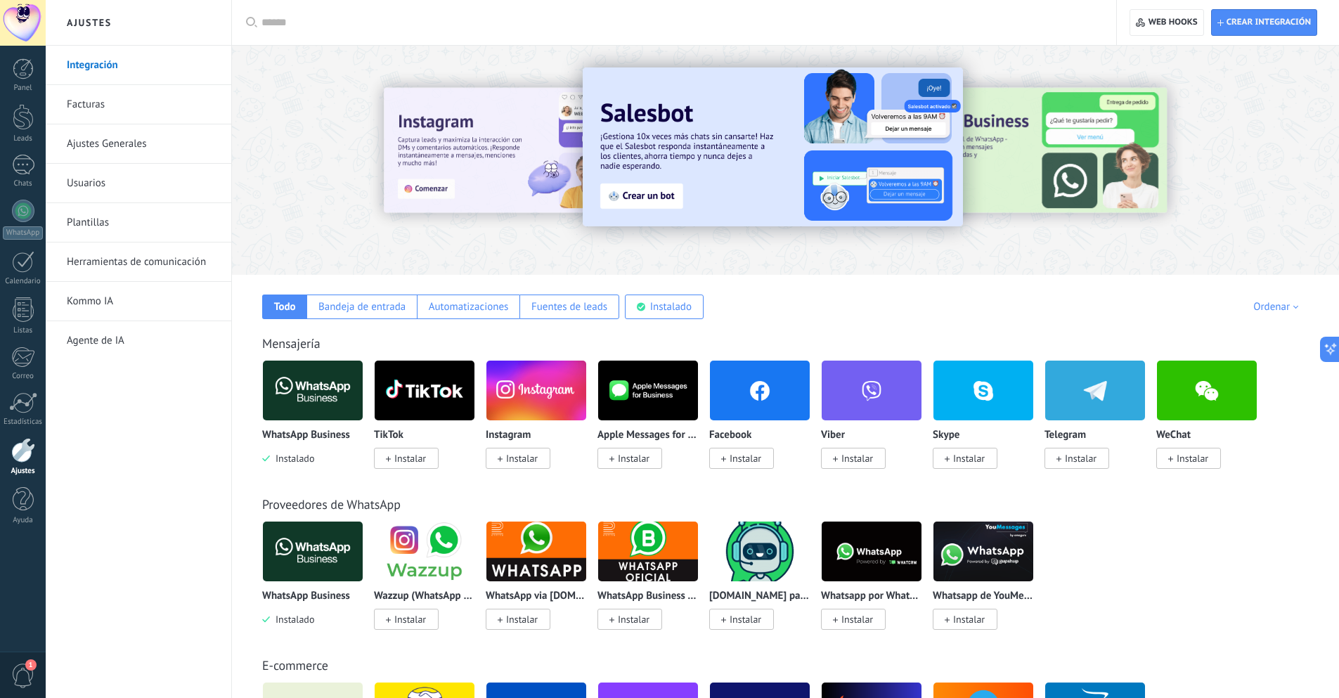
click at [624, 132] on img at bounding box center [773, 146] width 380 height 159
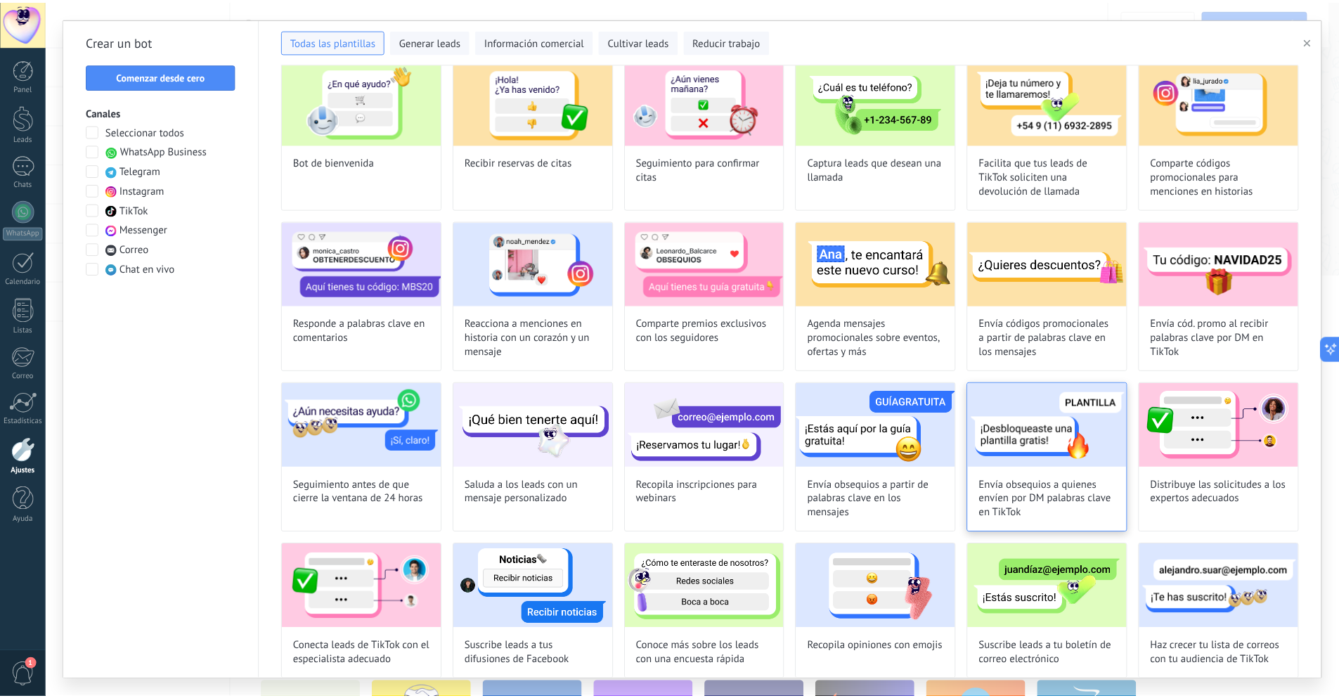
scroll to position [244, 0]
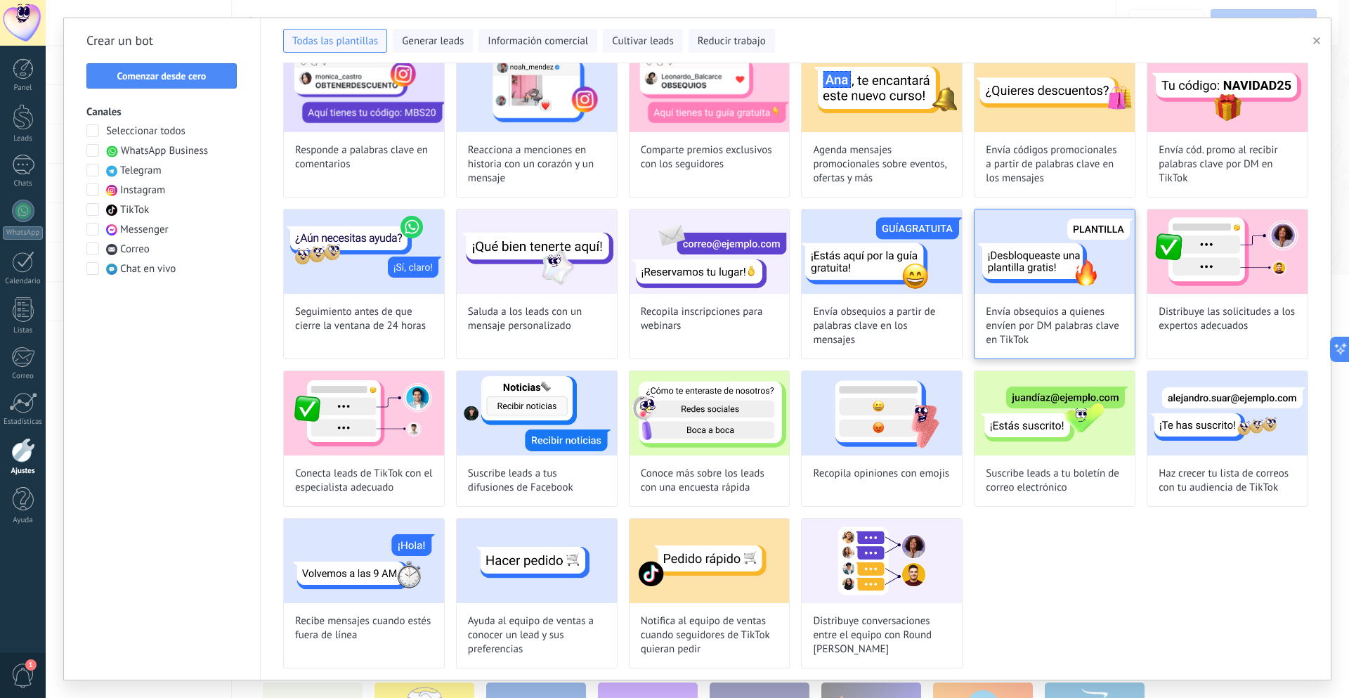
click at [1099, 273] on img at bounding box center [1055, 251] width 160 height 84
type input "**********"
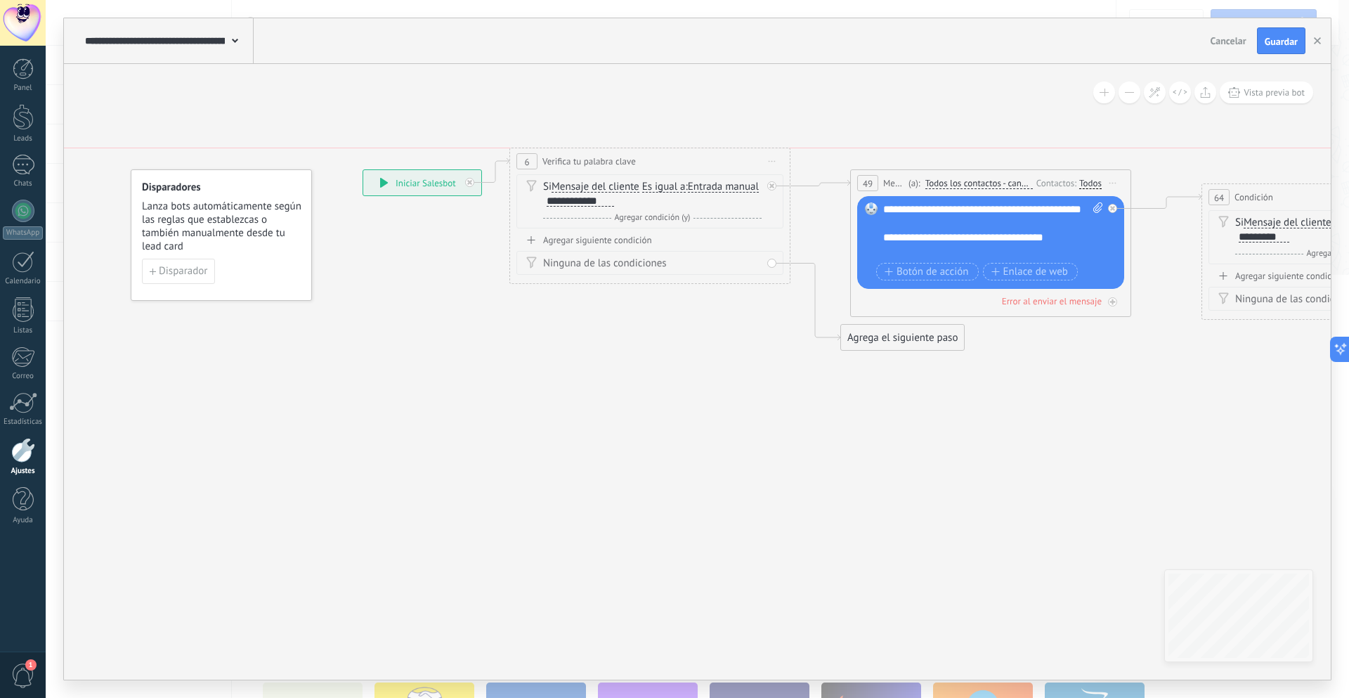
drag, startPoint x: 637, startPoint y: 193, endPoint x: 633, endPoint y: 172, distance: 20.8
click at [633, 172] on div "**********" at bounding box center [650, 161] width 280 height 26
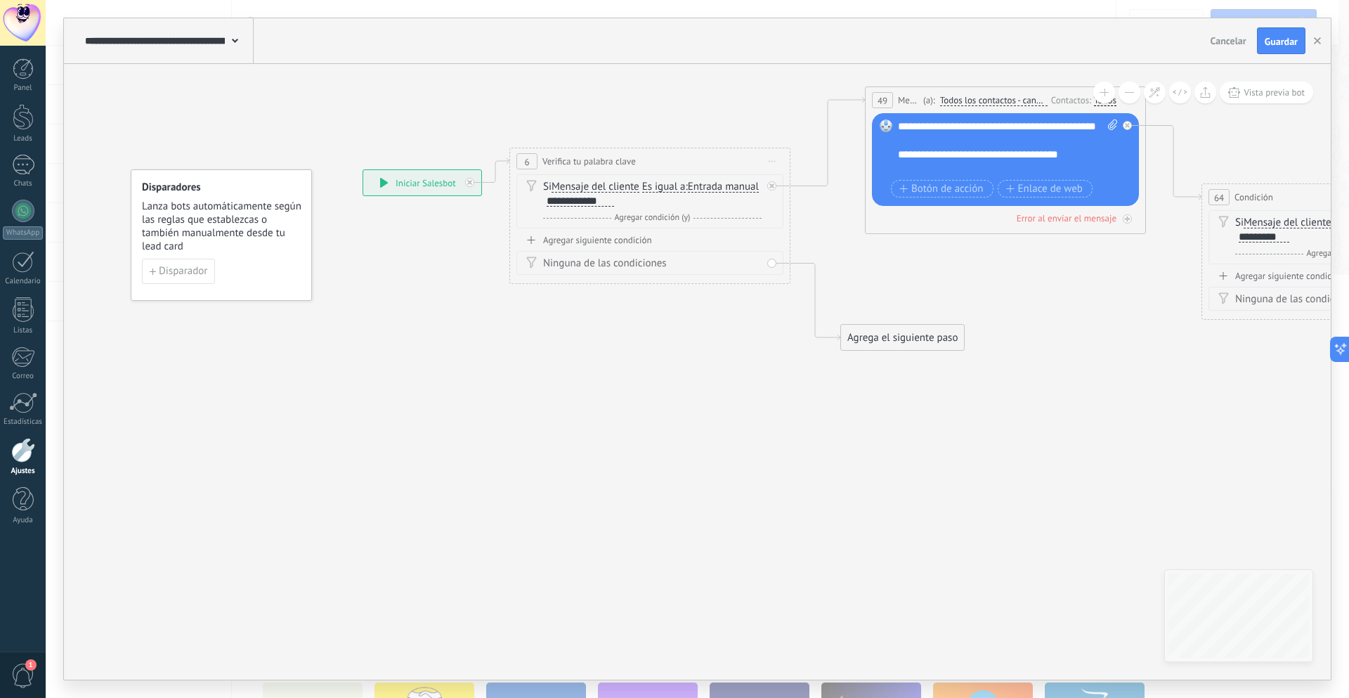
drag, startPoint x: 922, startPoint y: 188, endPoint x: 934, endPoint y: 103, distance: 85.9
click at [934, 103] on span "(a):" at bounding box center [929, 99] width 12 height 13
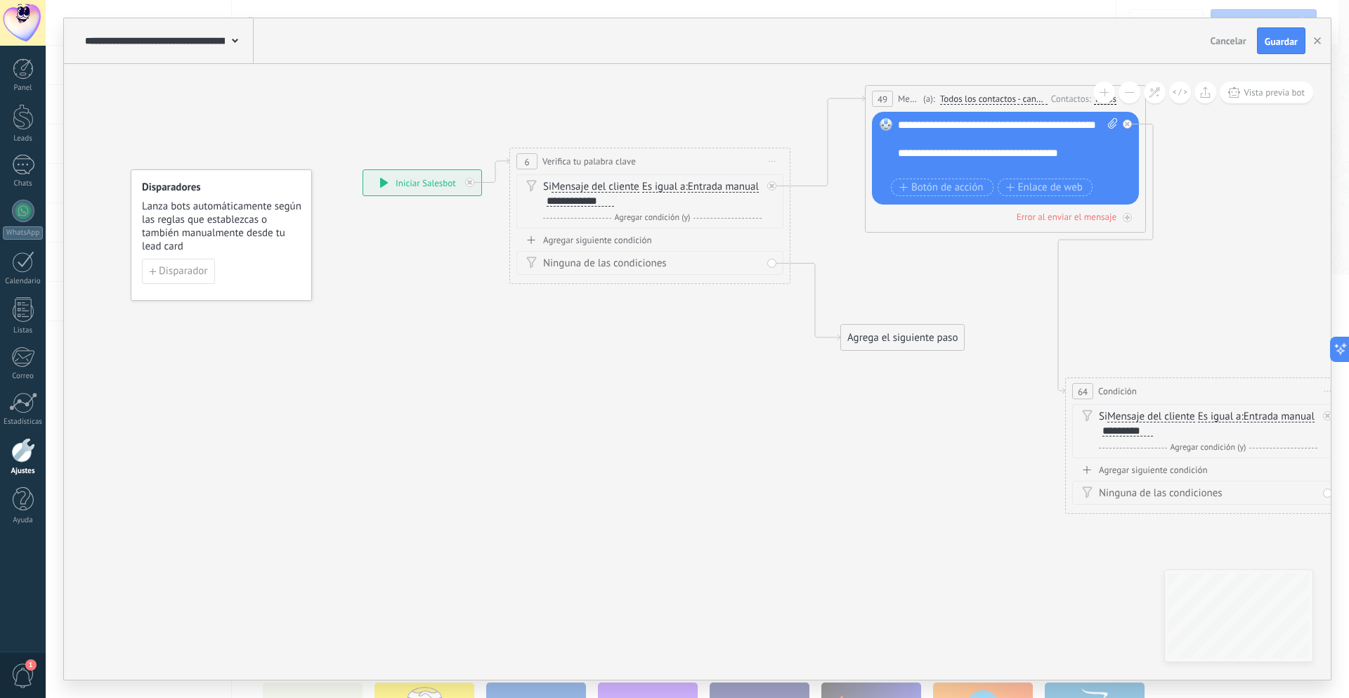
drag, startPoint x: 1257, startPoint y: 197, endPoint x: 1120, endPoint y: 391, distance: 237.1
click at [1120, 391] on span "Condición" at bounding box center [1117, 390] width 39 height 13
click at [436, 182] on div "**********" at bounding box center [422, 182] width 118 height 25
click at [1314, 39] on icon "button" at bounding box center [1317, 40] width 7 height 7
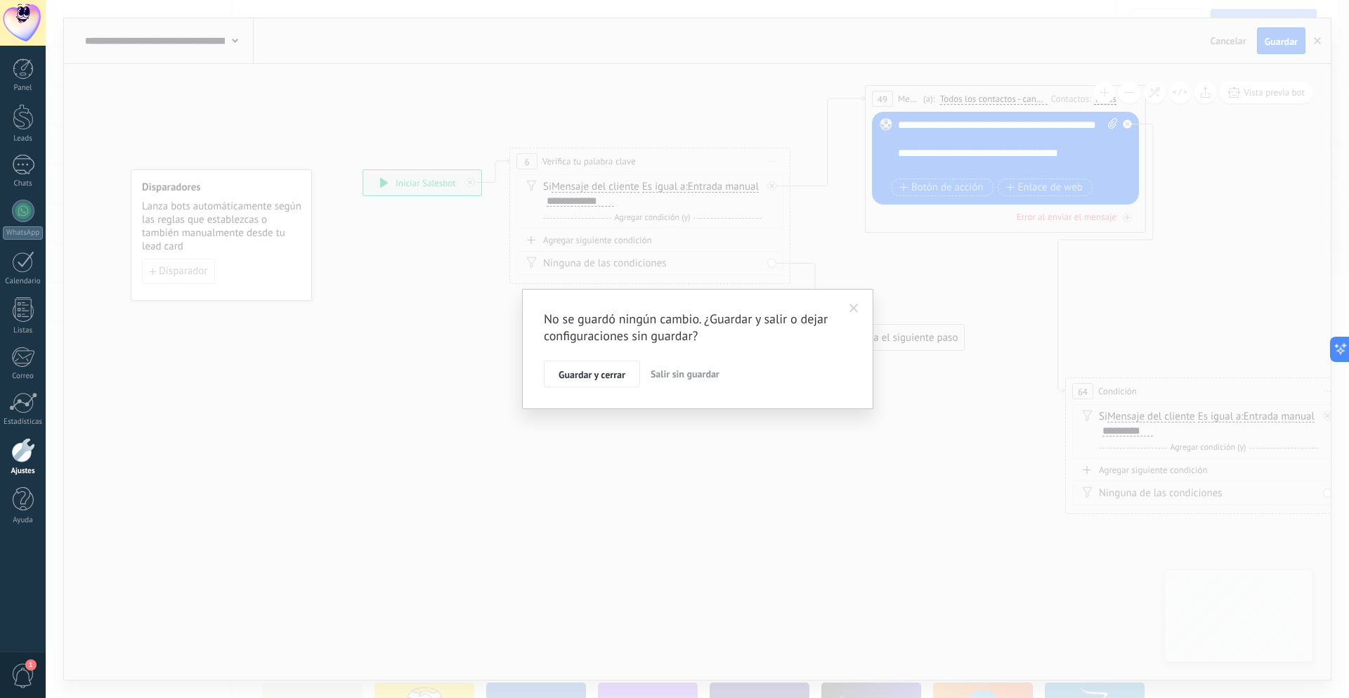
click at [649, 377] on button "Salir sin guardar" at bounding box center [685, 374] width 80 height 27
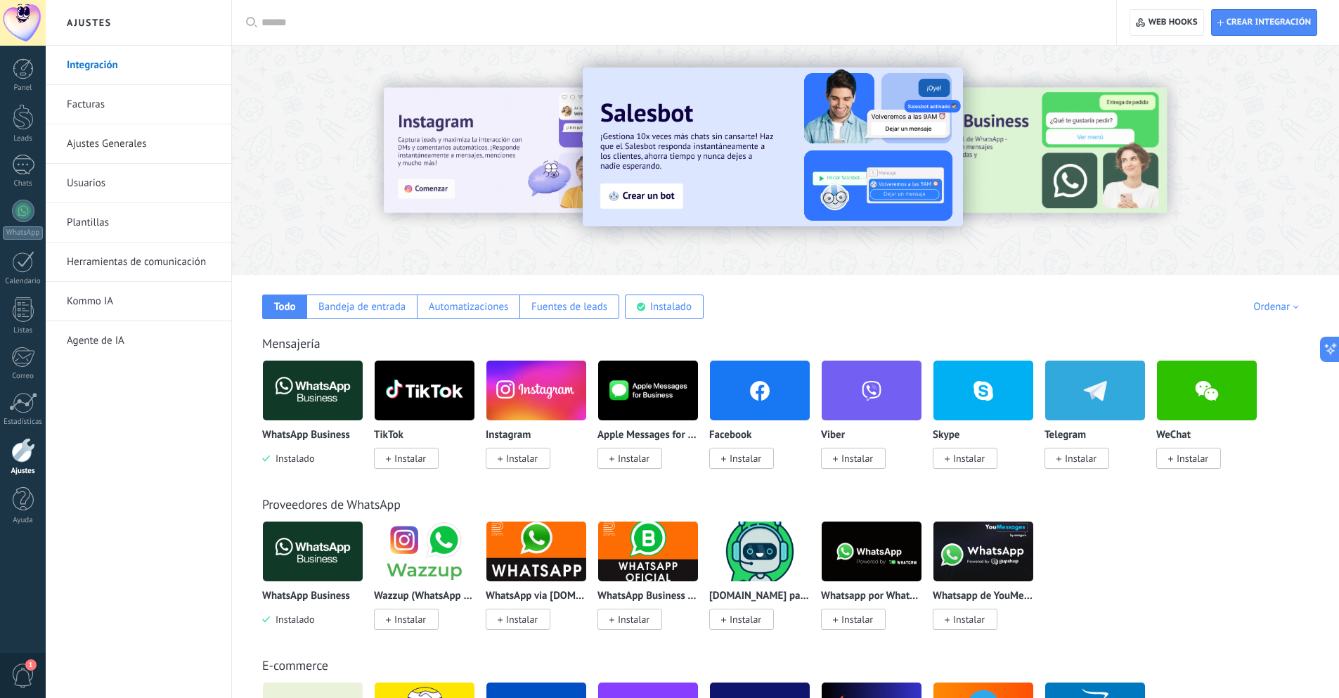
click at [1066, 153] on div at bounding box center [1134, 159] width 316 height 127
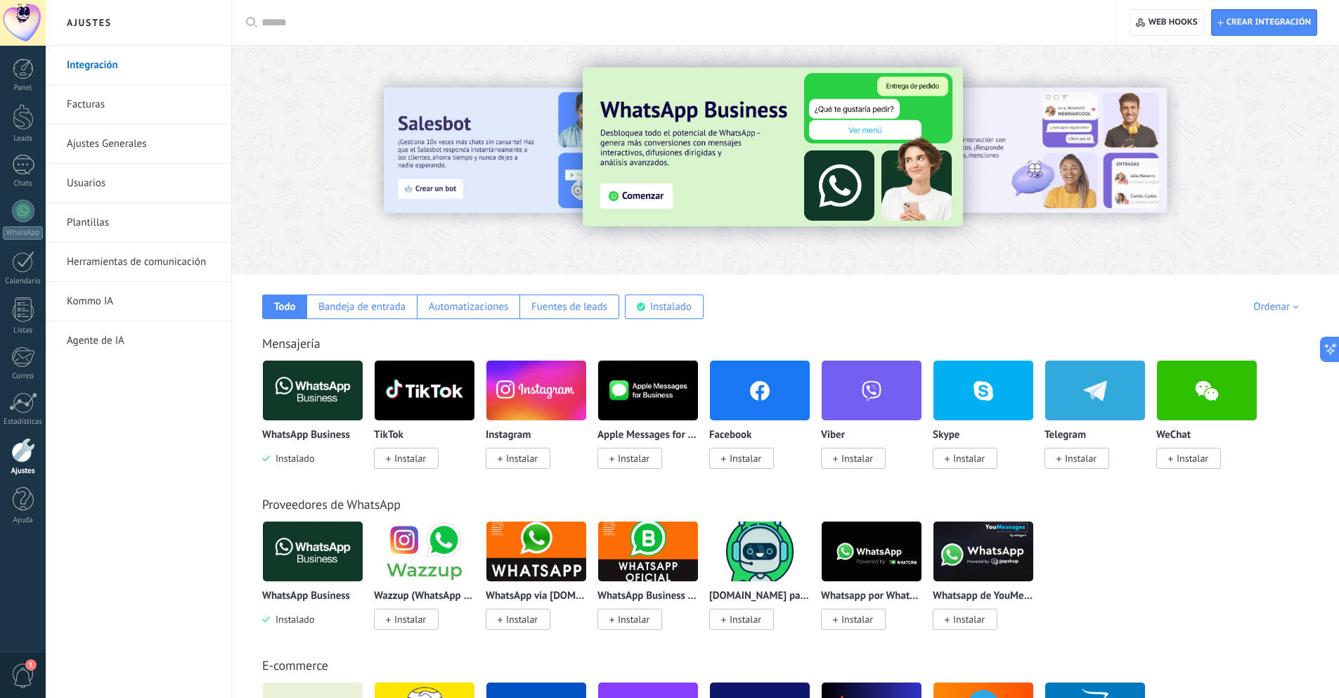
click at [822, 179] on img at bounding box center [773, 146] width 380 height 159
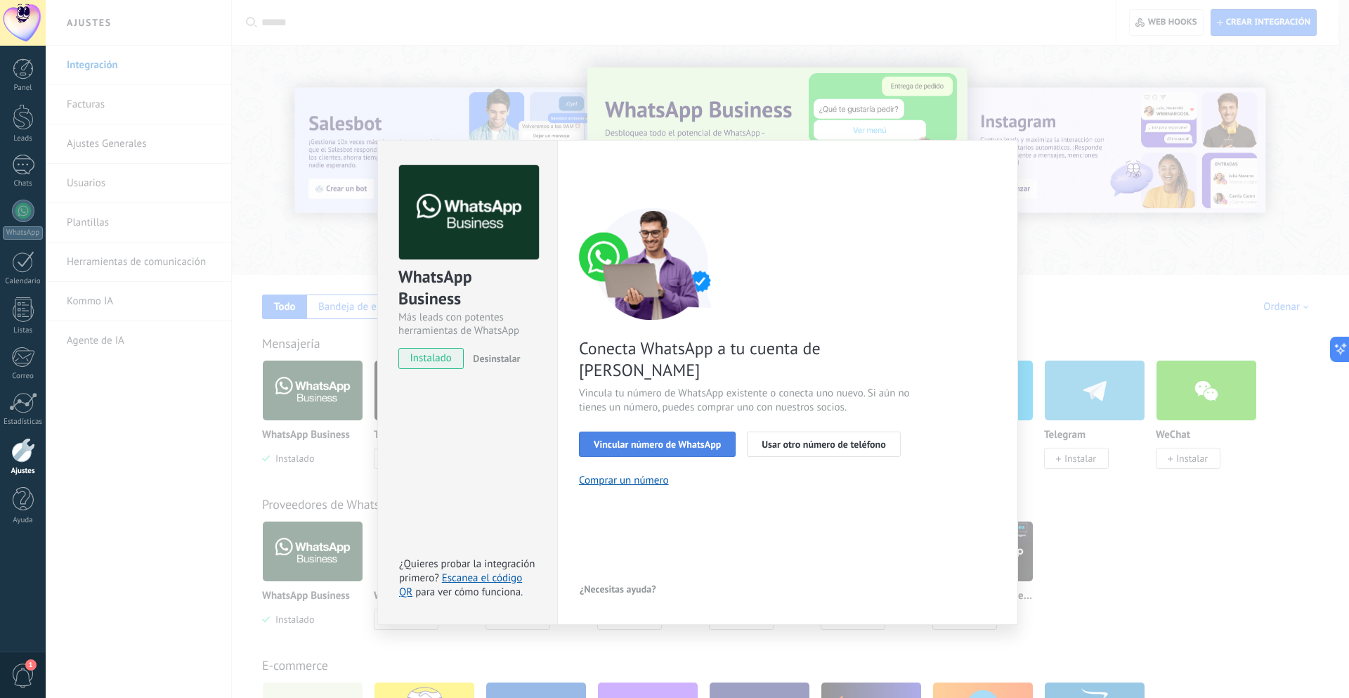
click at [645, 439] on span "Vincular número de WhatsApp" at bounding box center [657, 444] width 127 height 10
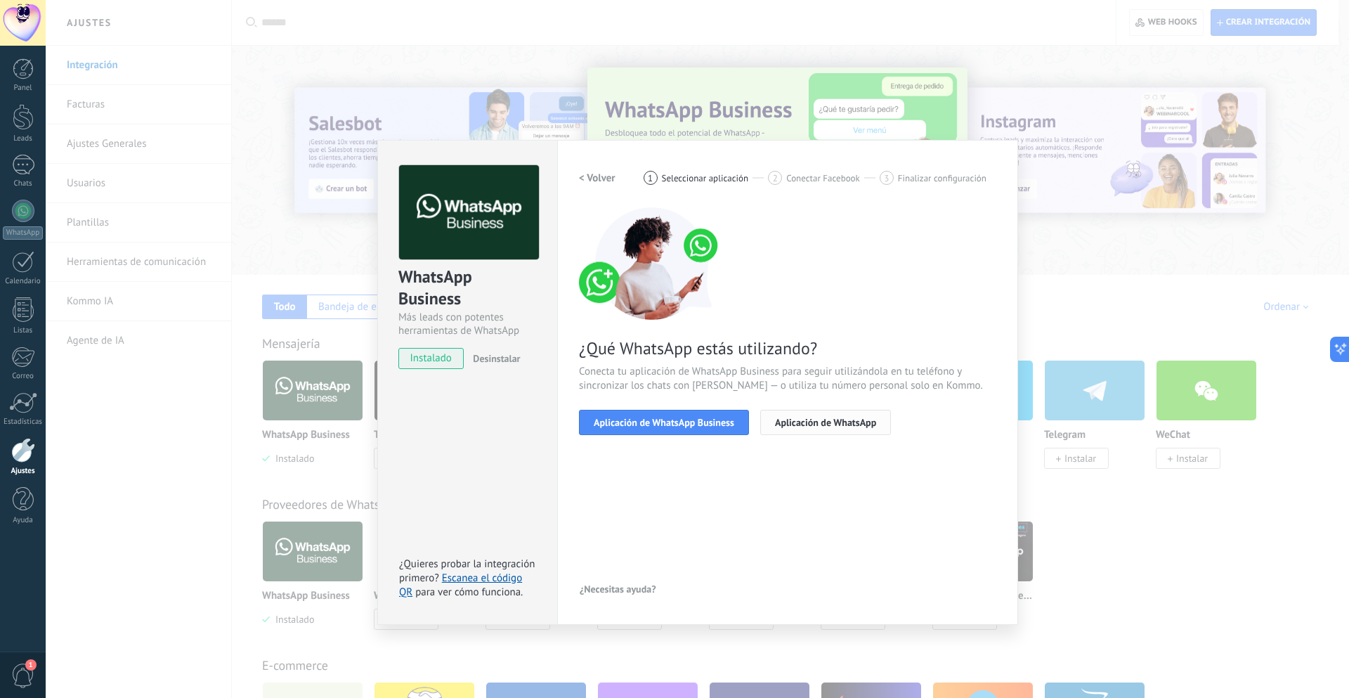
click at [826, 421] on span "Aplicación de WhatsApp" at bounding box center [825, 422] width 101 height 10
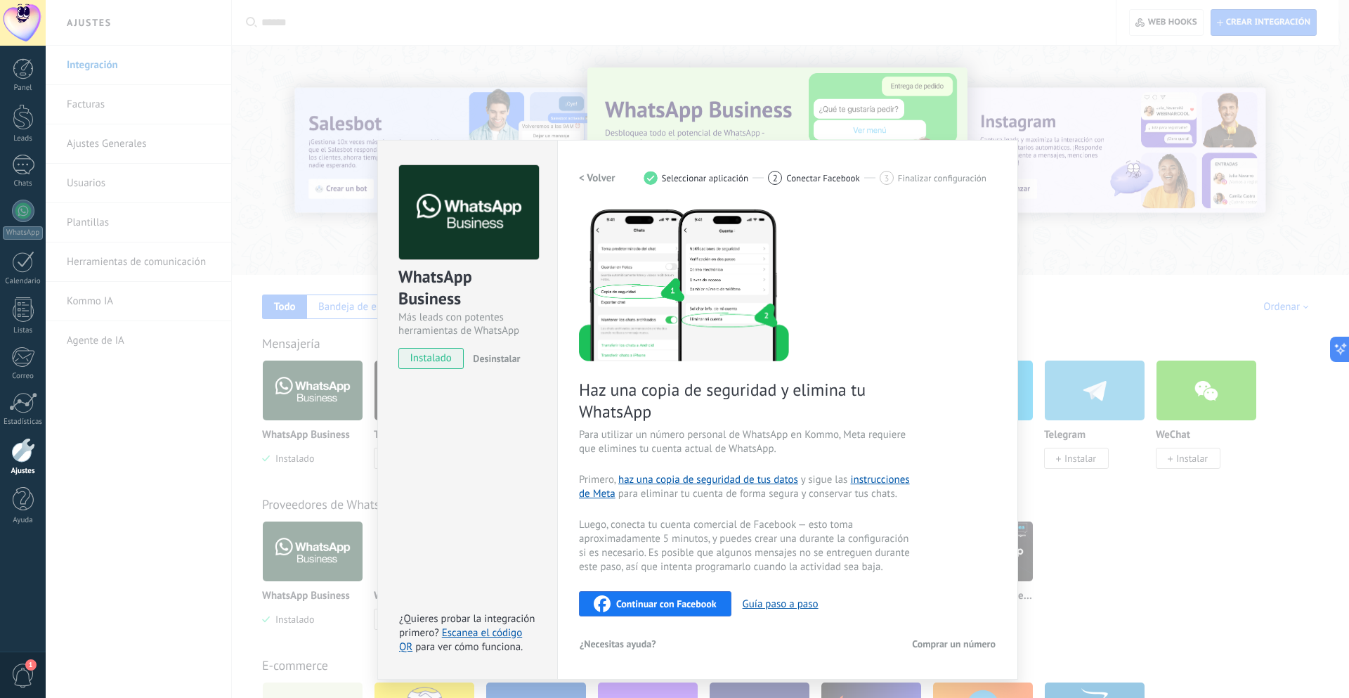
click at [703, 296] on img at bounding box center [684, 284] width 210 height 154
click at [25, 76] on div at bounding box center [23, 68] width 21 height 21
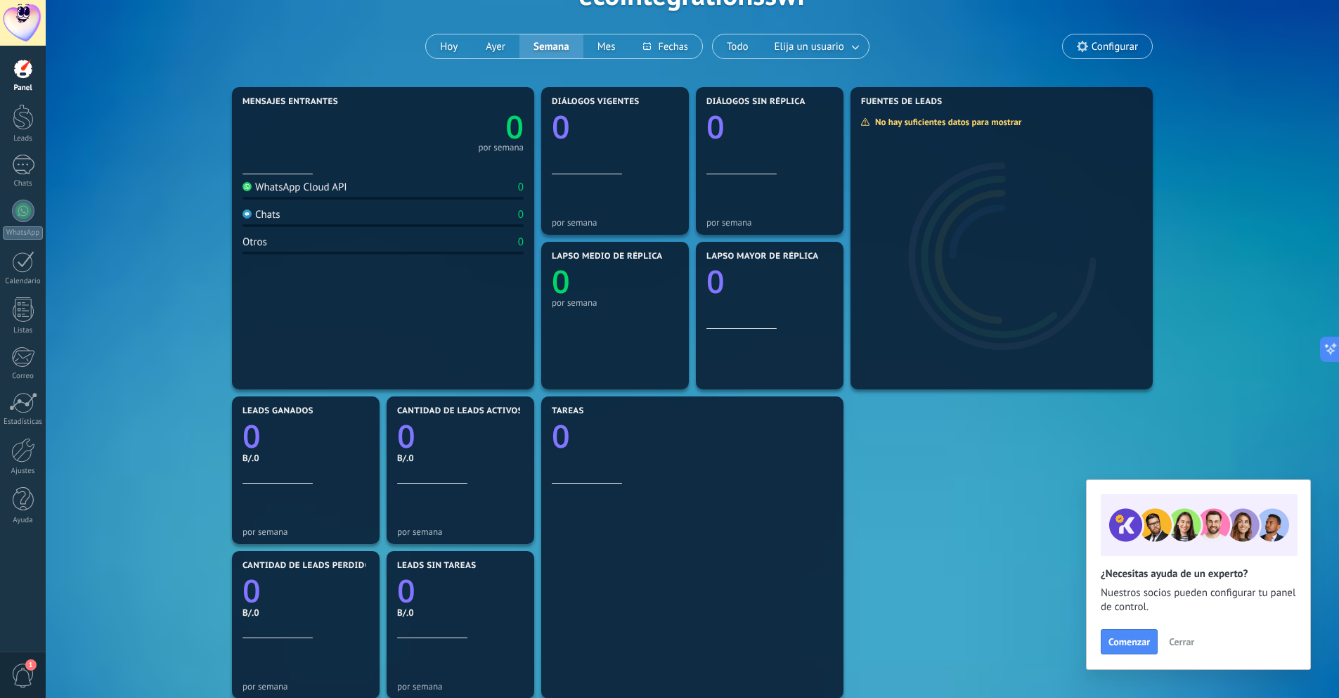
scroll to position [70, 0]
